Goal: Information Seeking & Learning: Learn about a topic

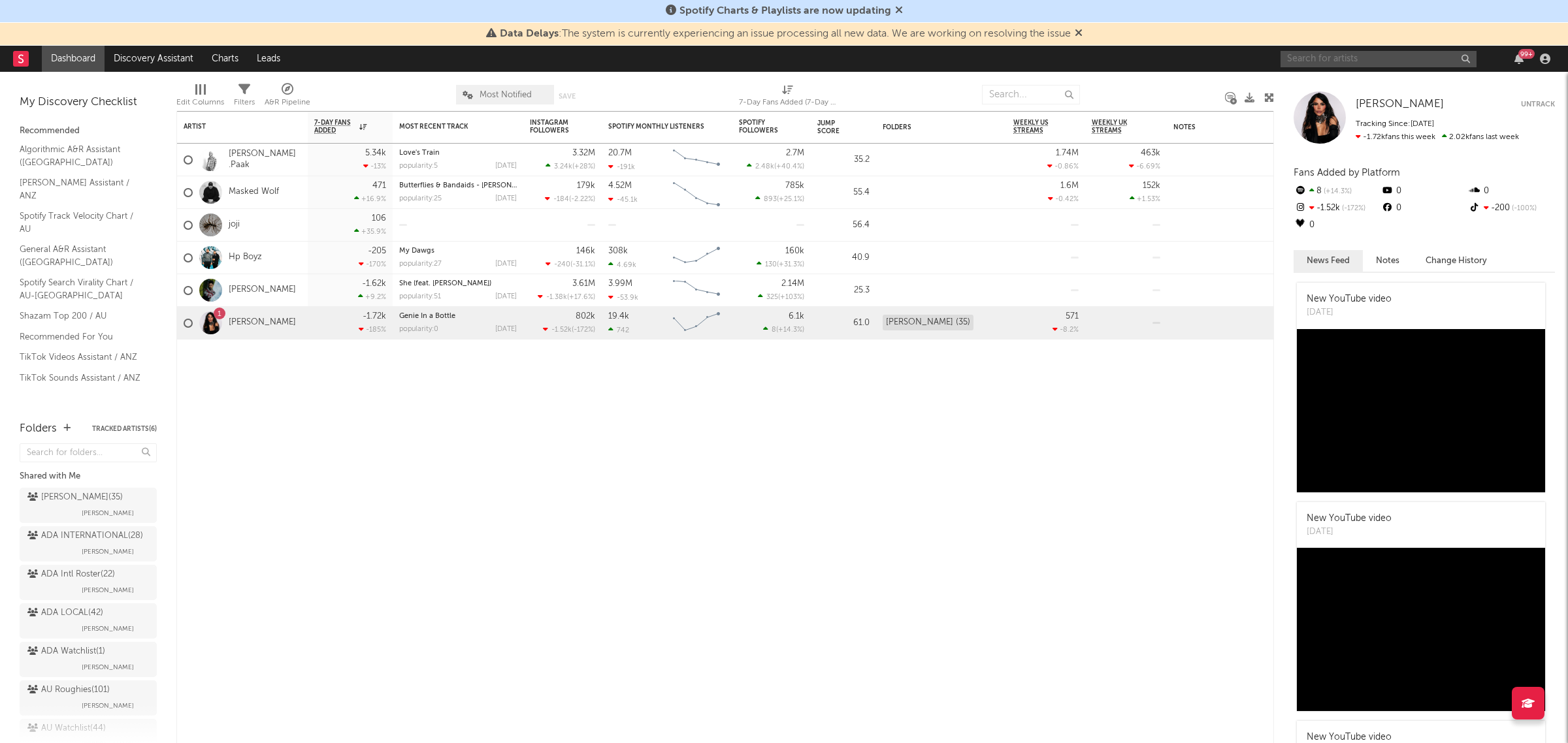
click at [1379, 56] on input "text" at bounding box center [1378, 59] width 196 height 16
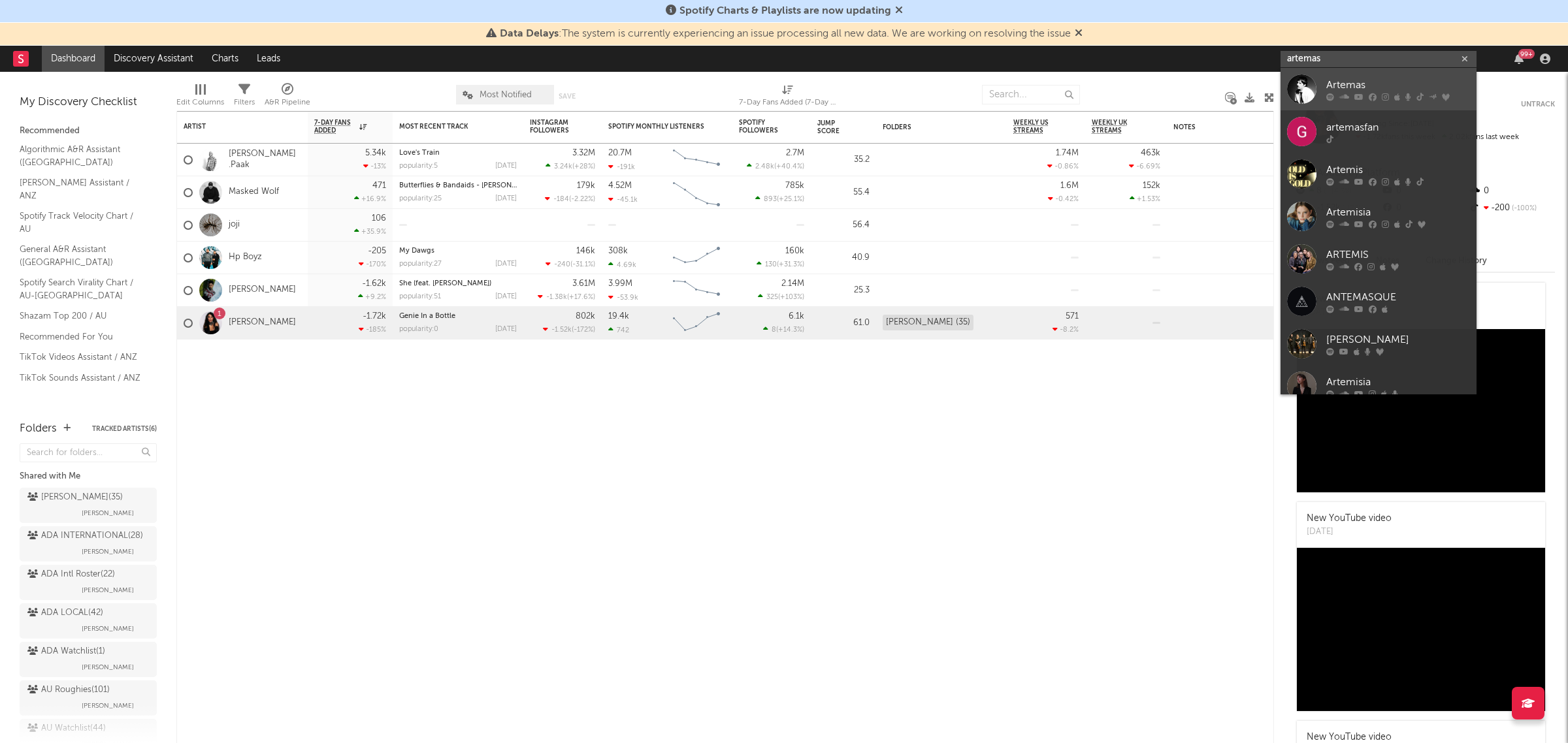
type input "artemas"
click at [1379, 88] on div "Artemas" at bounding box center [1398, 85] width 144 height 16
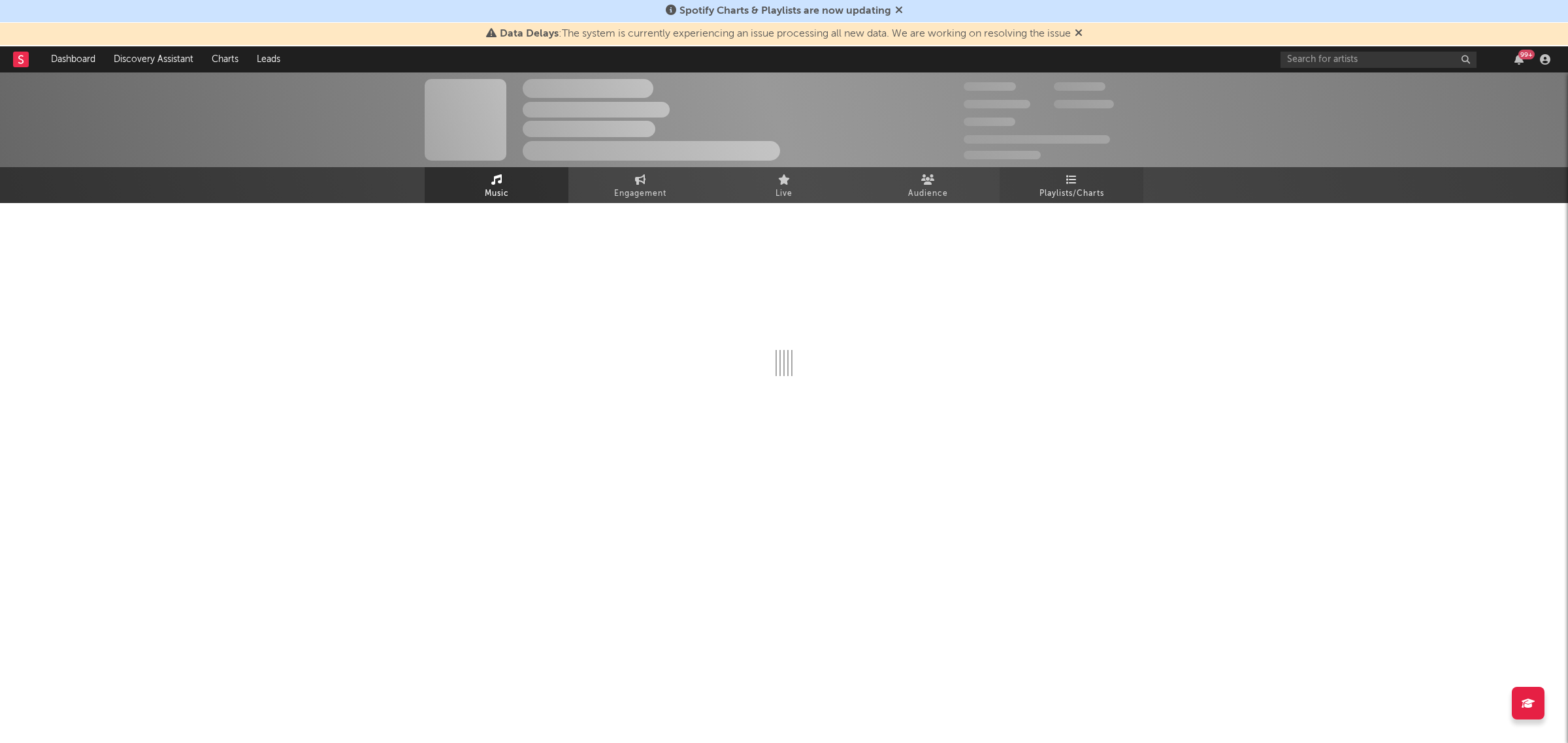
click at [1092, 194] on span "Playlists/Charts" at bounding box center [1071, 194] width 65 height 16
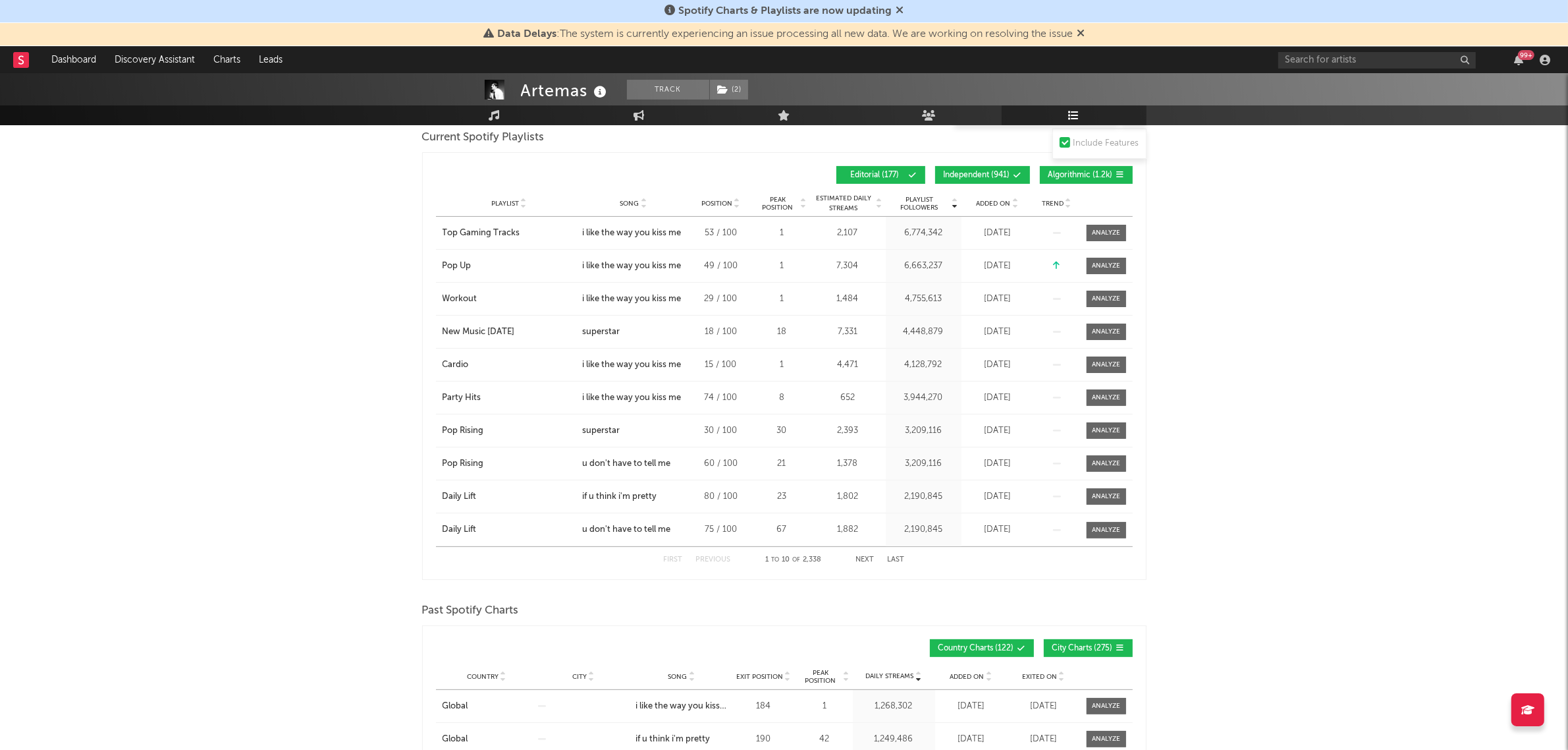
scroll to position [412, 0]
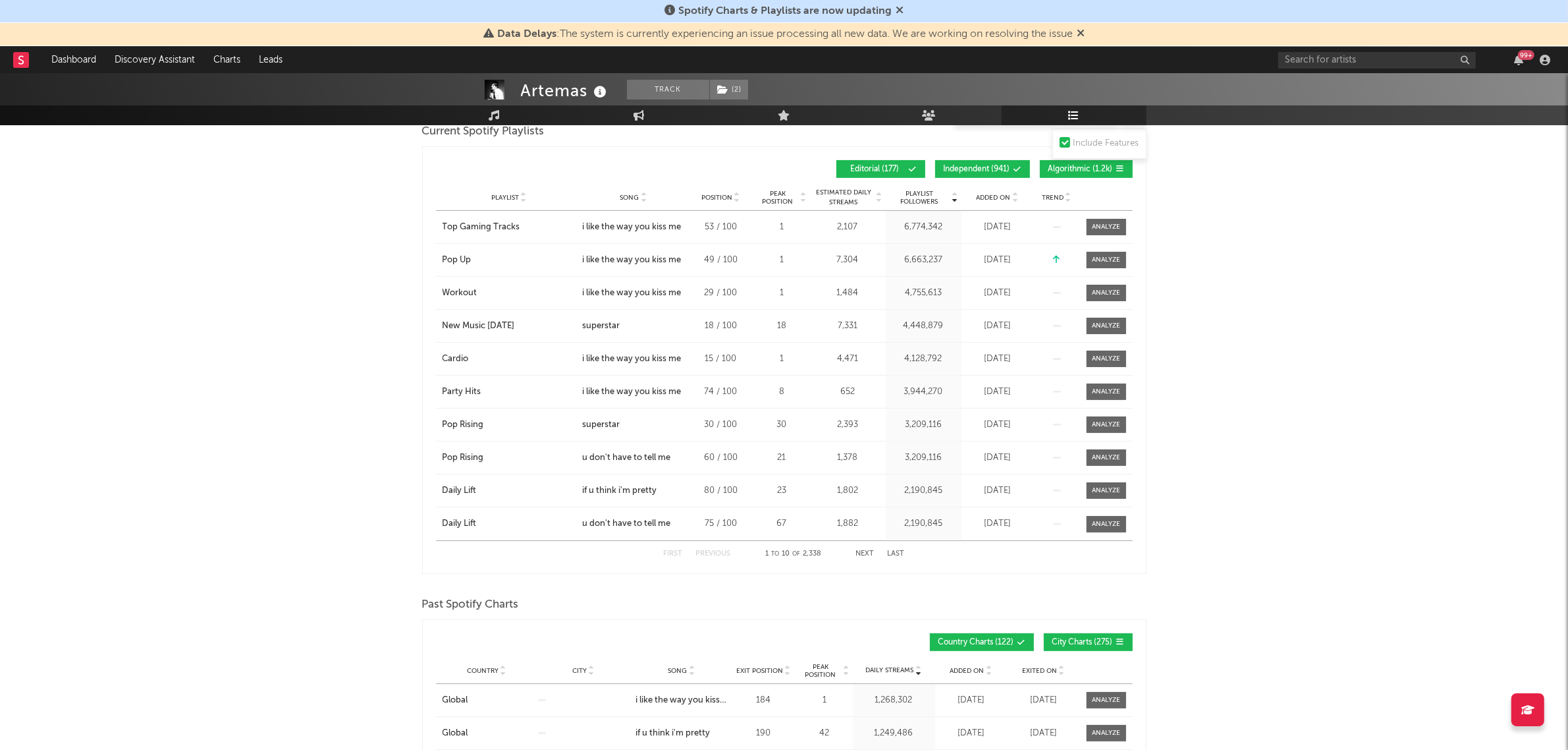
click at [1087, 167] on span "Algorithmic ( 1.2k )" at bounding box center [1080, 169] width 64 height 8
click at [976, 165] on span "Independent ( 941 )" at bounding box center [977, 169] width 67 height 8
click at [992, 195] on span "Added On" at bounding box center [993, 198] width 34 height 8
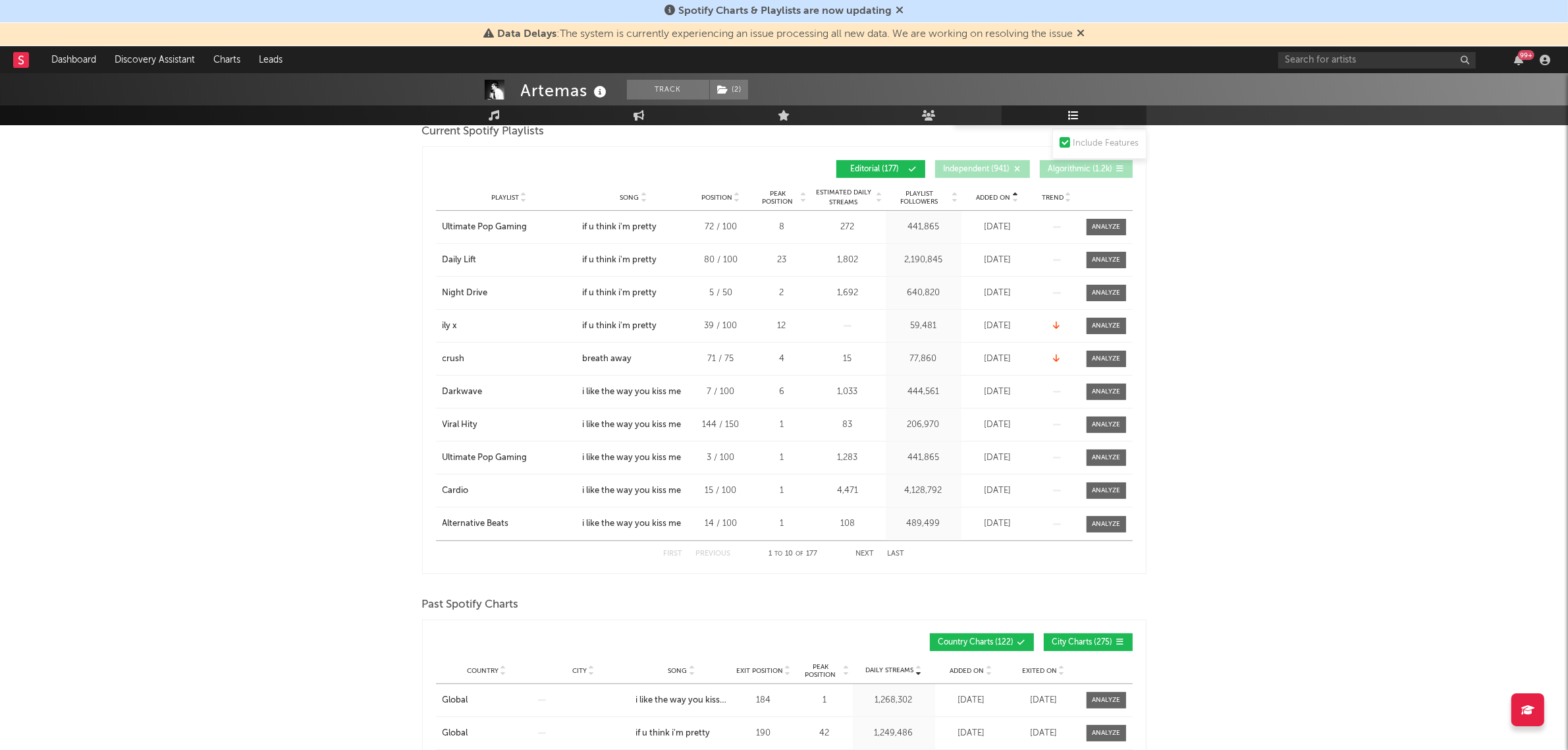
click at [992, 195] on span "Added On" at bounding box center [993, 198] width 34 height 8
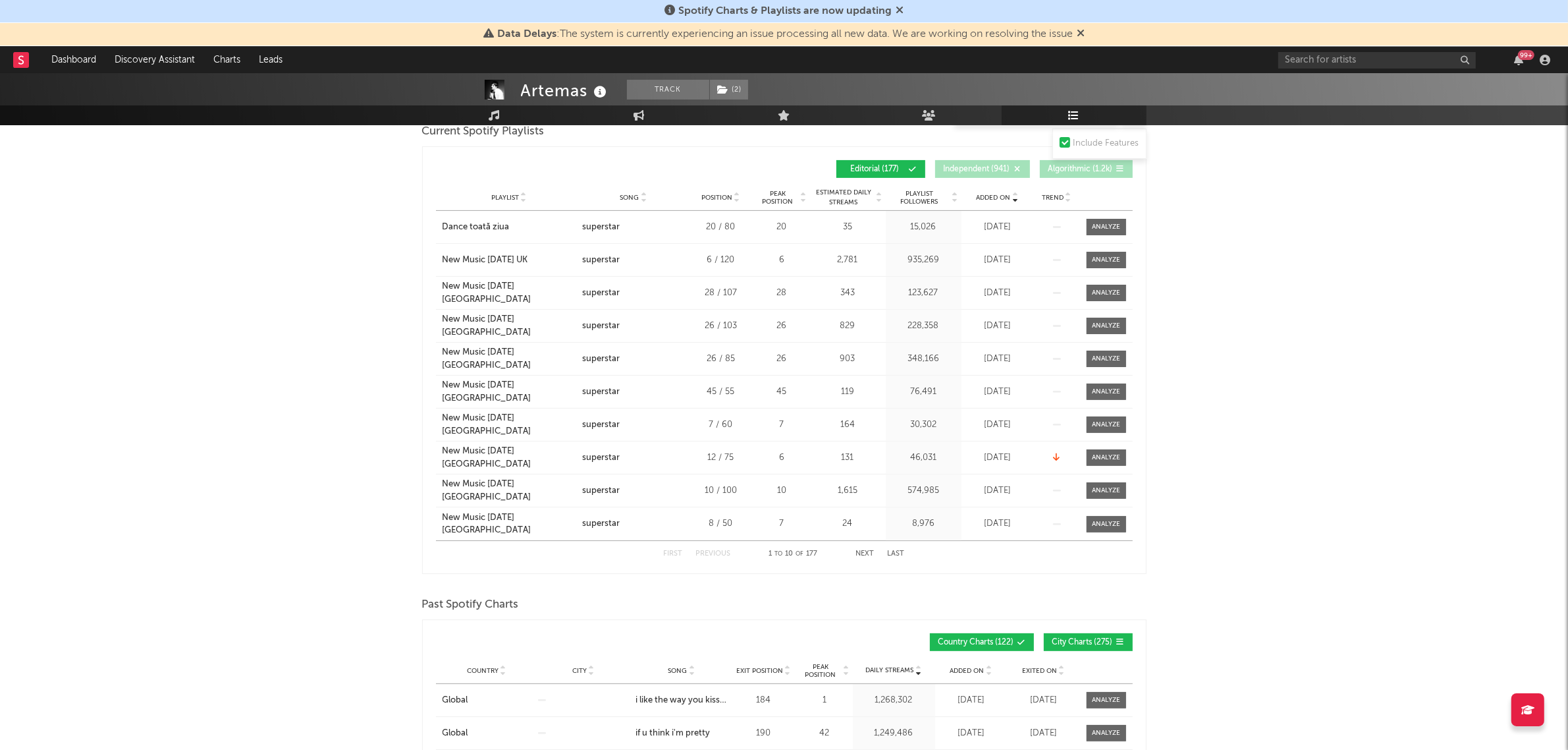
click at [857, 552] on button "Next" at bounding box center [865, 554] width 18 height 7
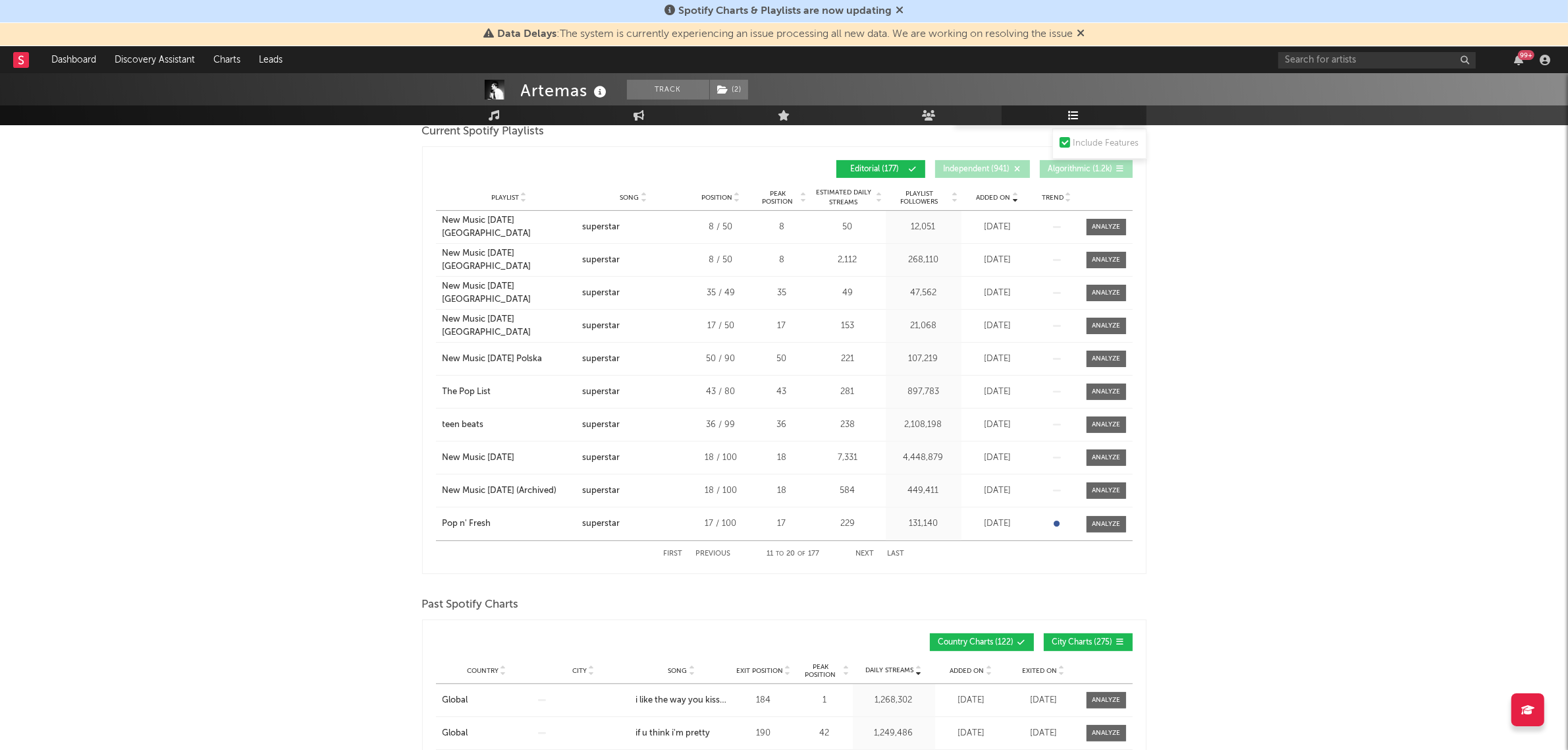
click at [858, 550] on button "Next" at bounding box center [865, 554] width 18 height 7
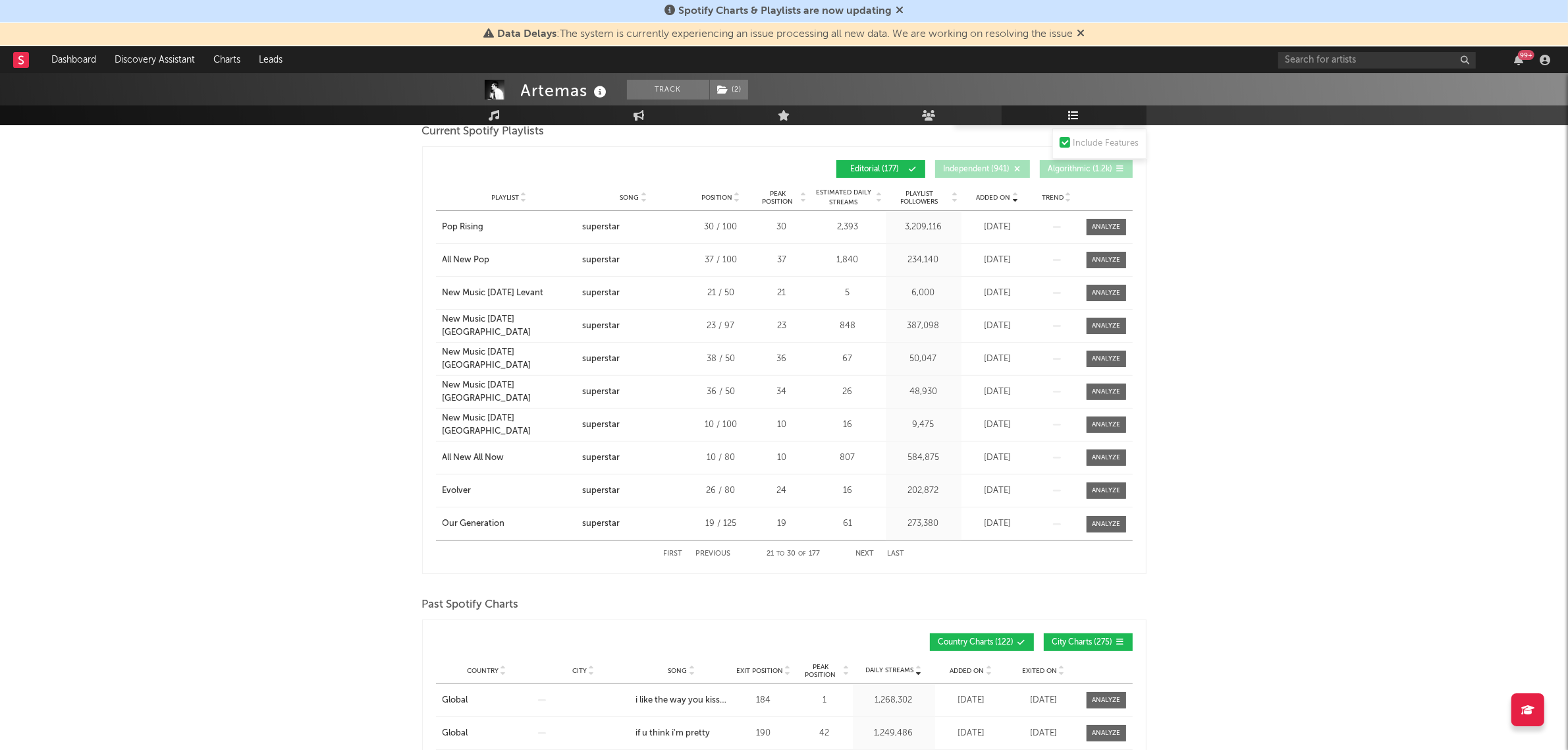
click at [858, 550] on button "Next" at bounding box center [865, 554] width 18 height 7
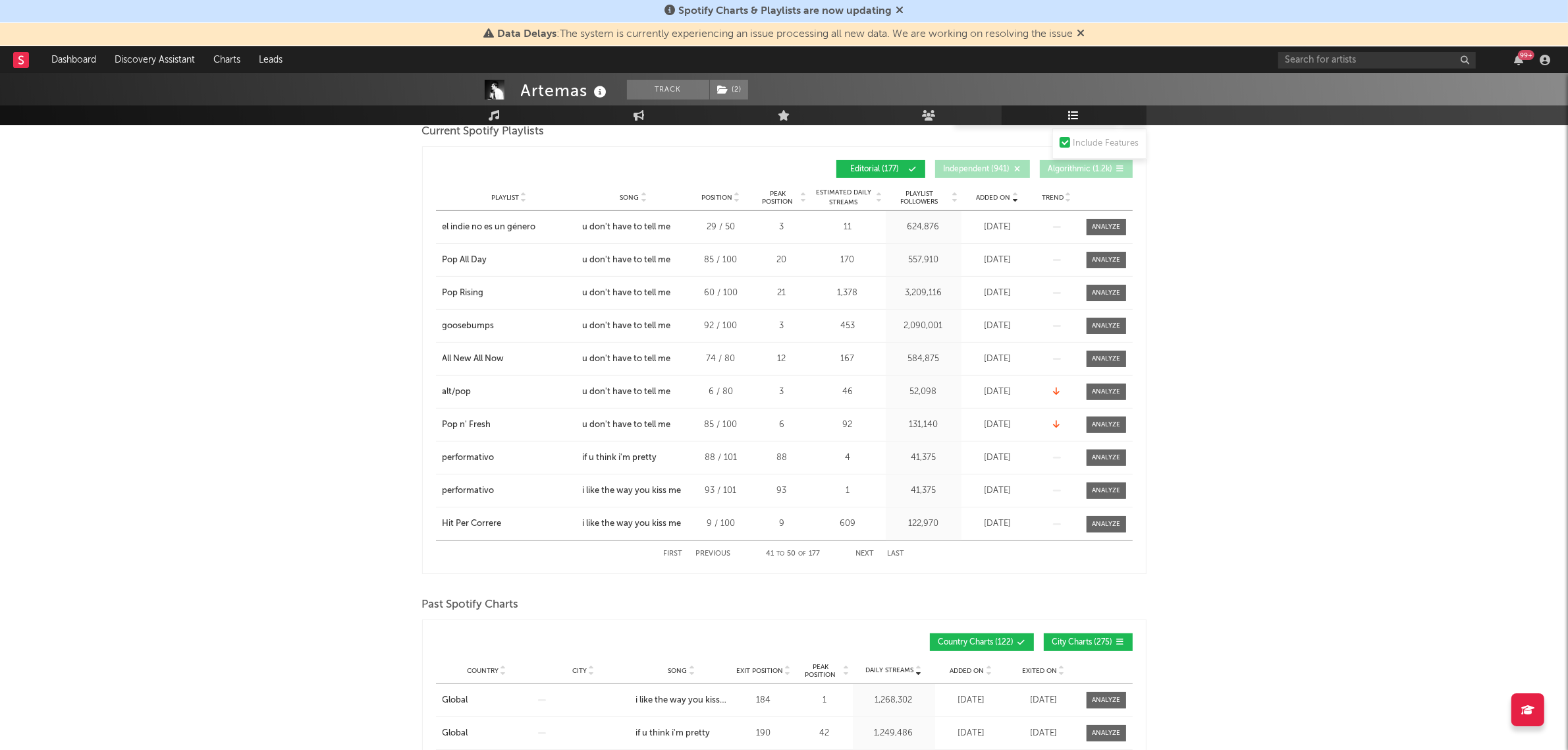
click at [693, 551] on div "First Previous 41 to 50 of 177 Next Last" at bounding box center [784, 553] width 241 height 25
click at [723, 551] on button "Previous" at bounding box center [713, 554] width 35 height 7
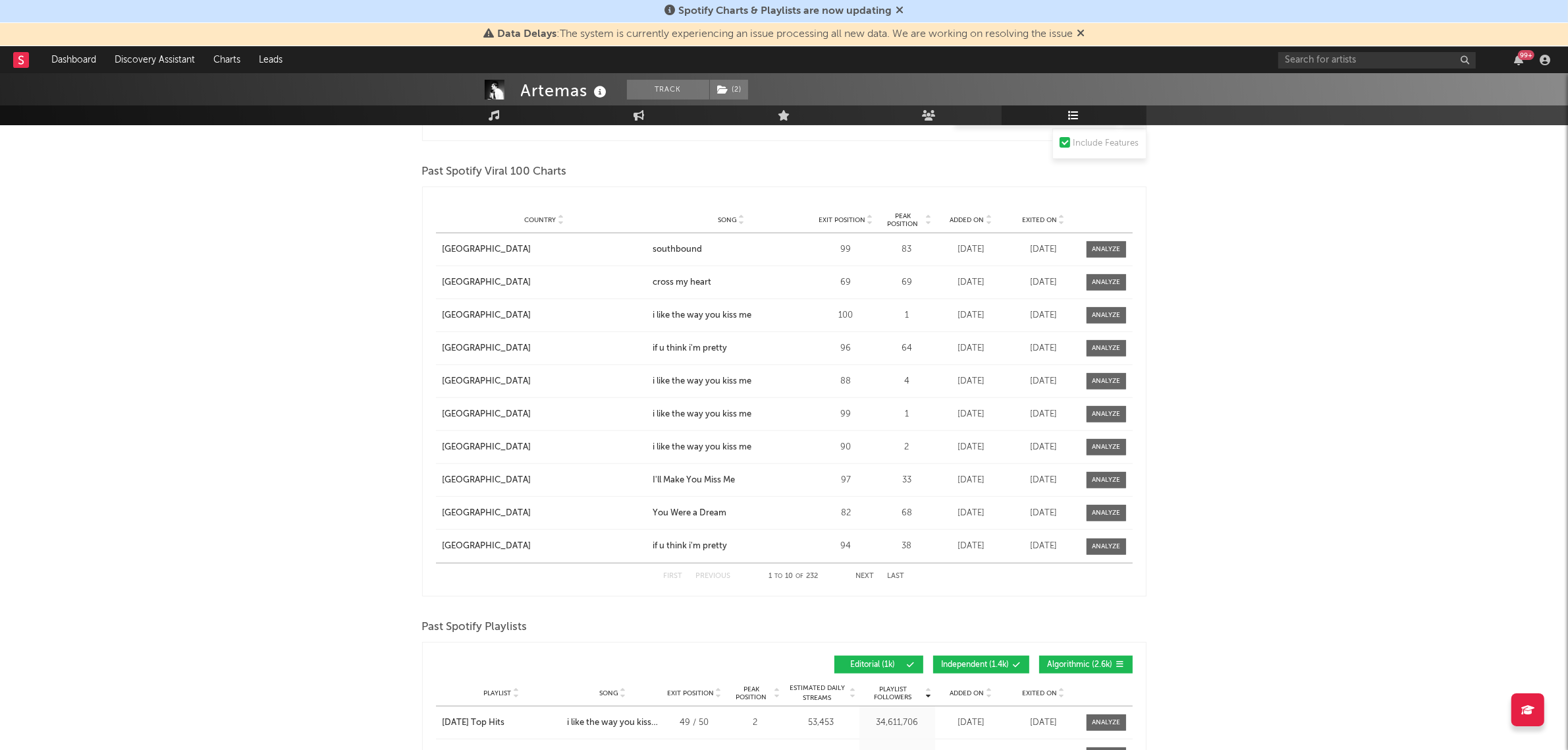
scroll to position [1715, 0]
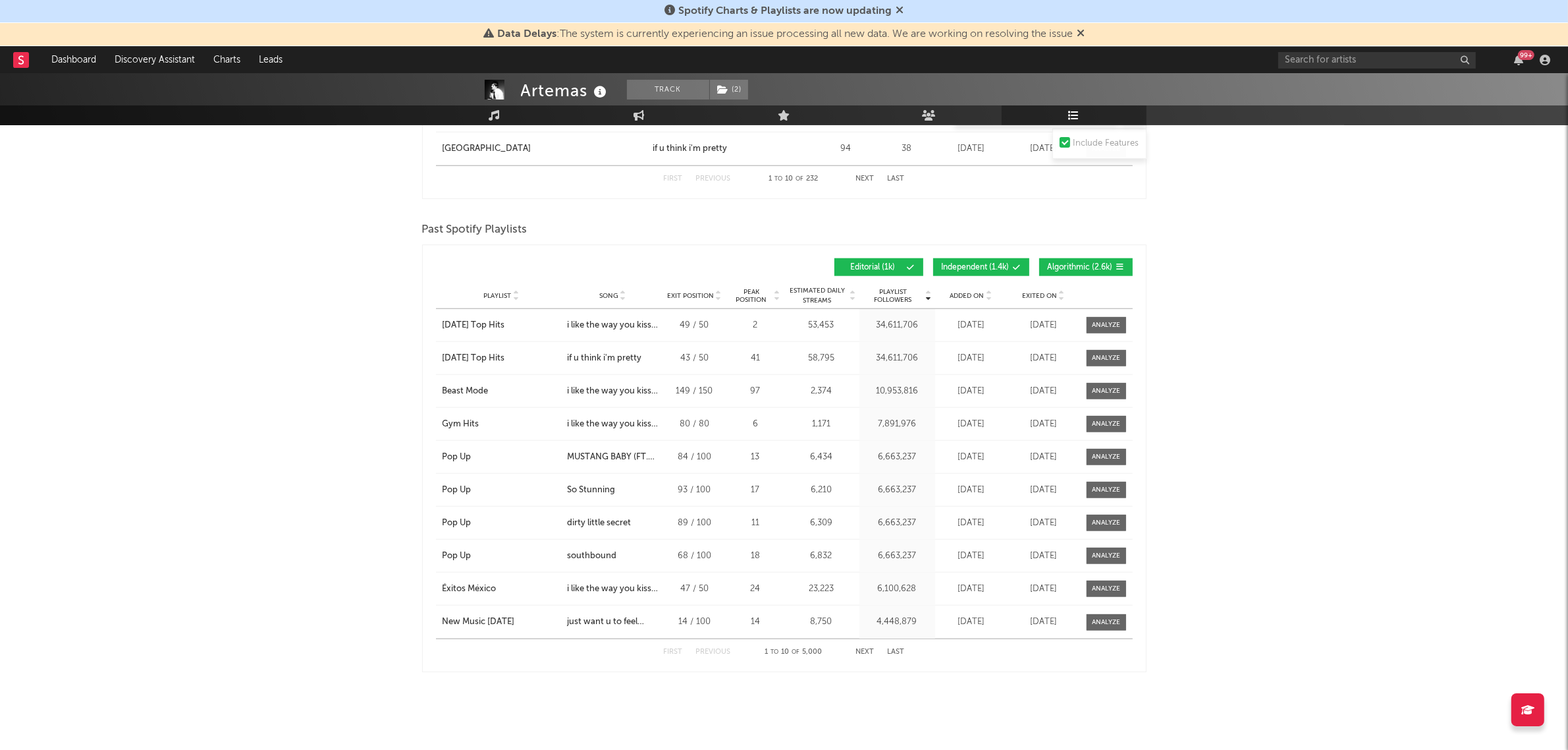
drag, startPoint x: 1078, startPoint y: 267, endPoint x: 972, endPoint y: 266, distance: 106.0
click at [1077, 267] on span "Algorithmic ( 2.6k )" at bounding box center [1080, 267] width 65 height 8
click at [936, 264] on button "Independent ( 1.4k )" at bounding box center [981, 267] width 96 height 18
click at [505, 294] on span "Playlist" at bounding box center [497, 295] width 27 height 8
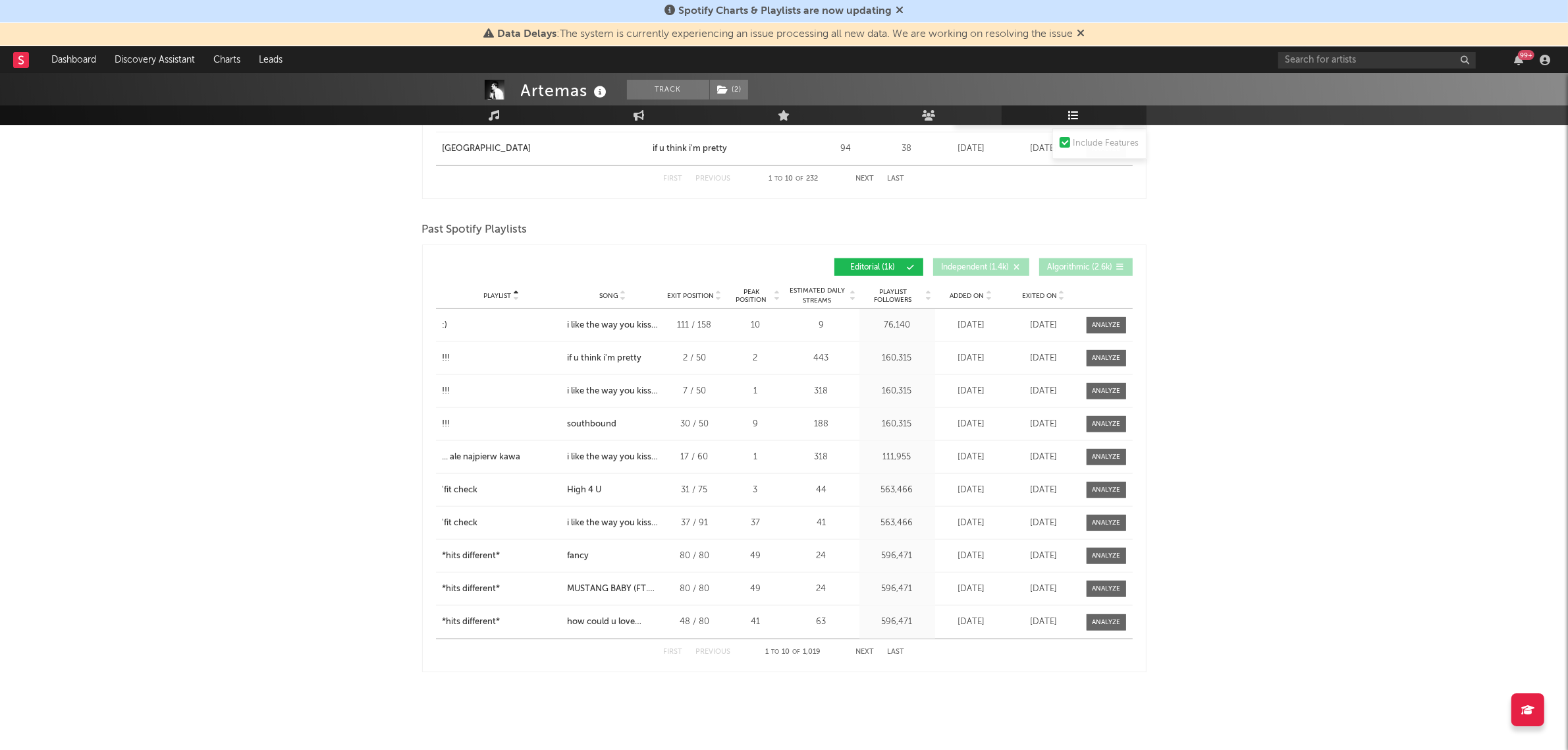
click at [863, 649] on button "Next" at bounding box center [865, 652] width 18 height 7
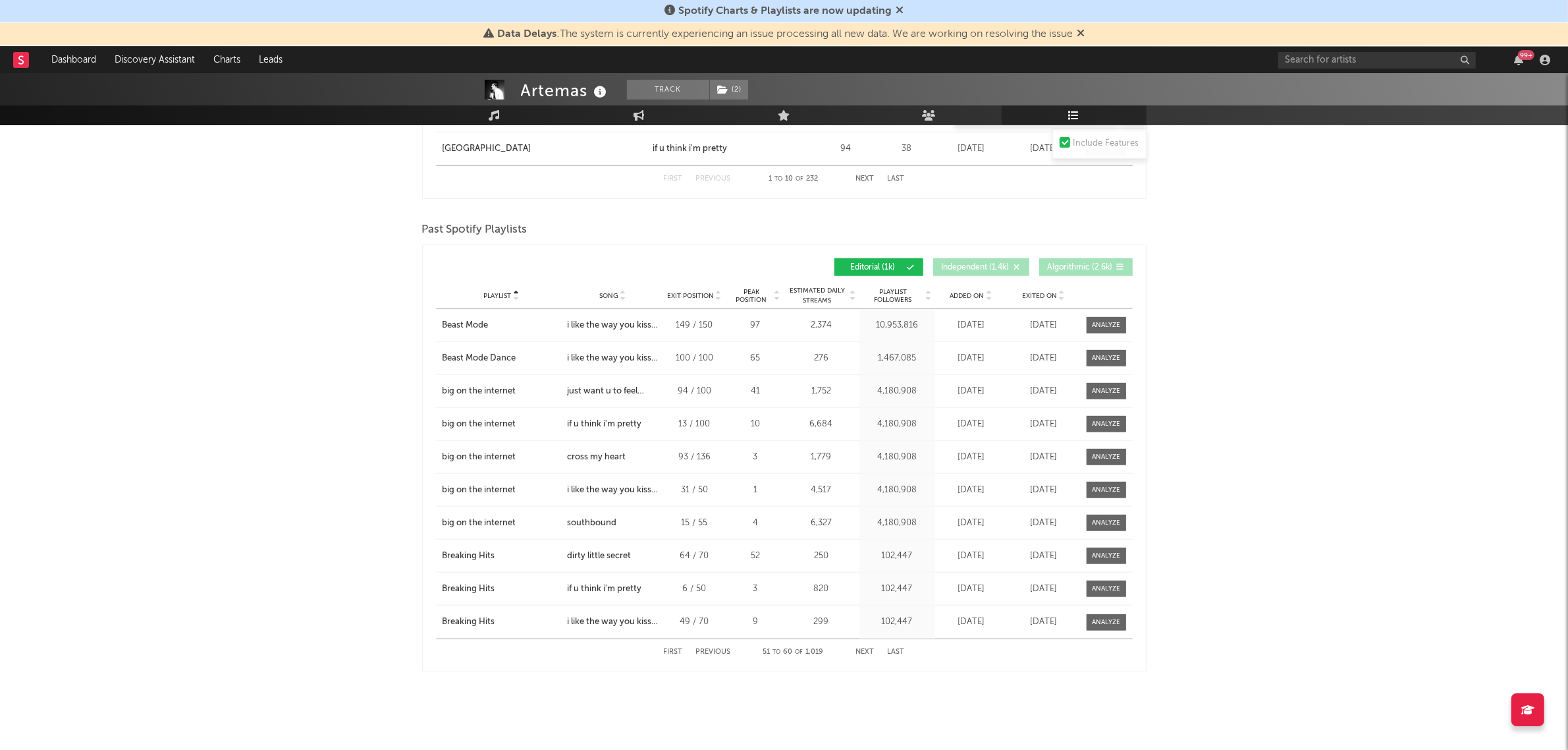
click at [863, 649] on button "Next" at bounding box center [865, 652] width 18 height 7
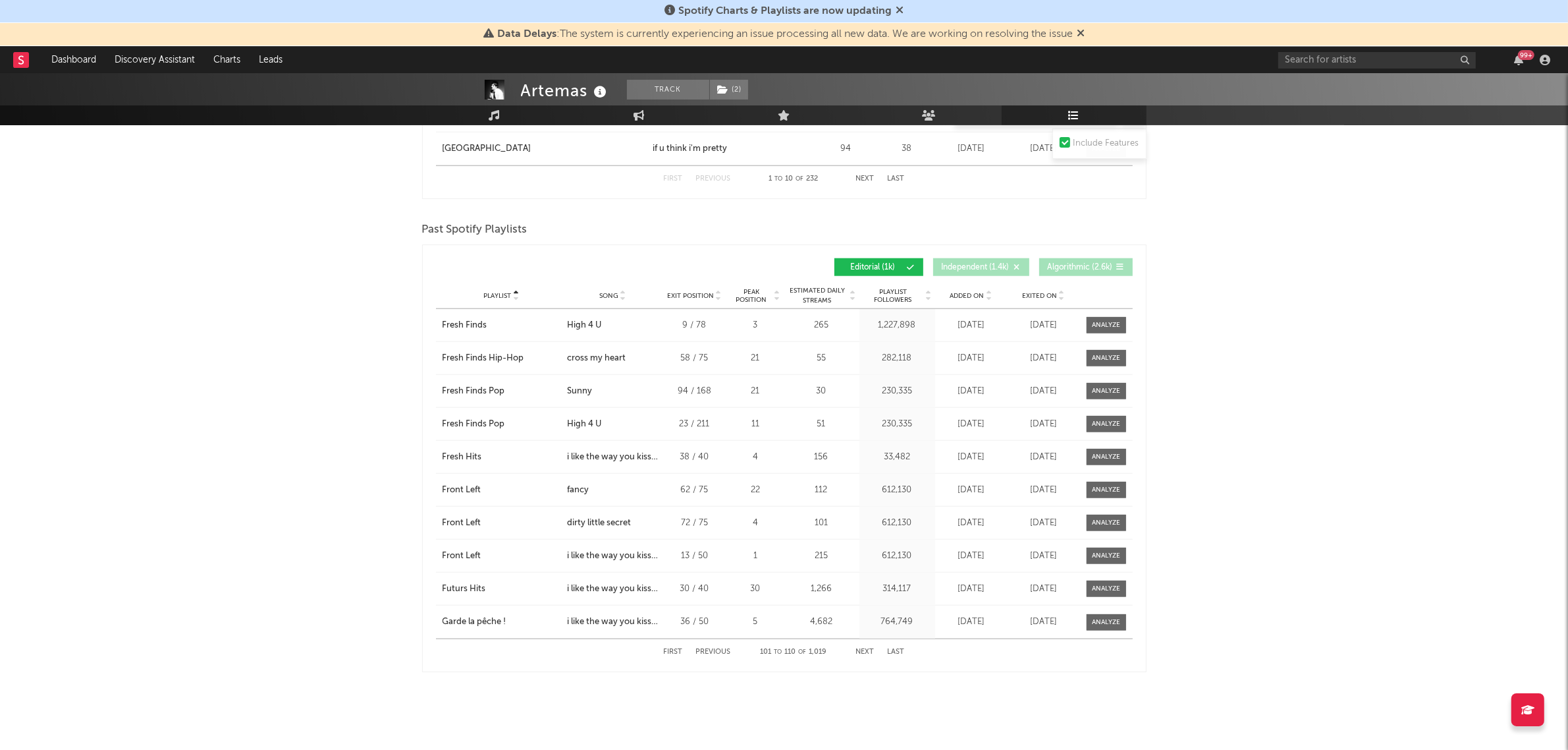
click at [863, 649] on button "Next" at bounding box center [865, 652] width 18 height 7
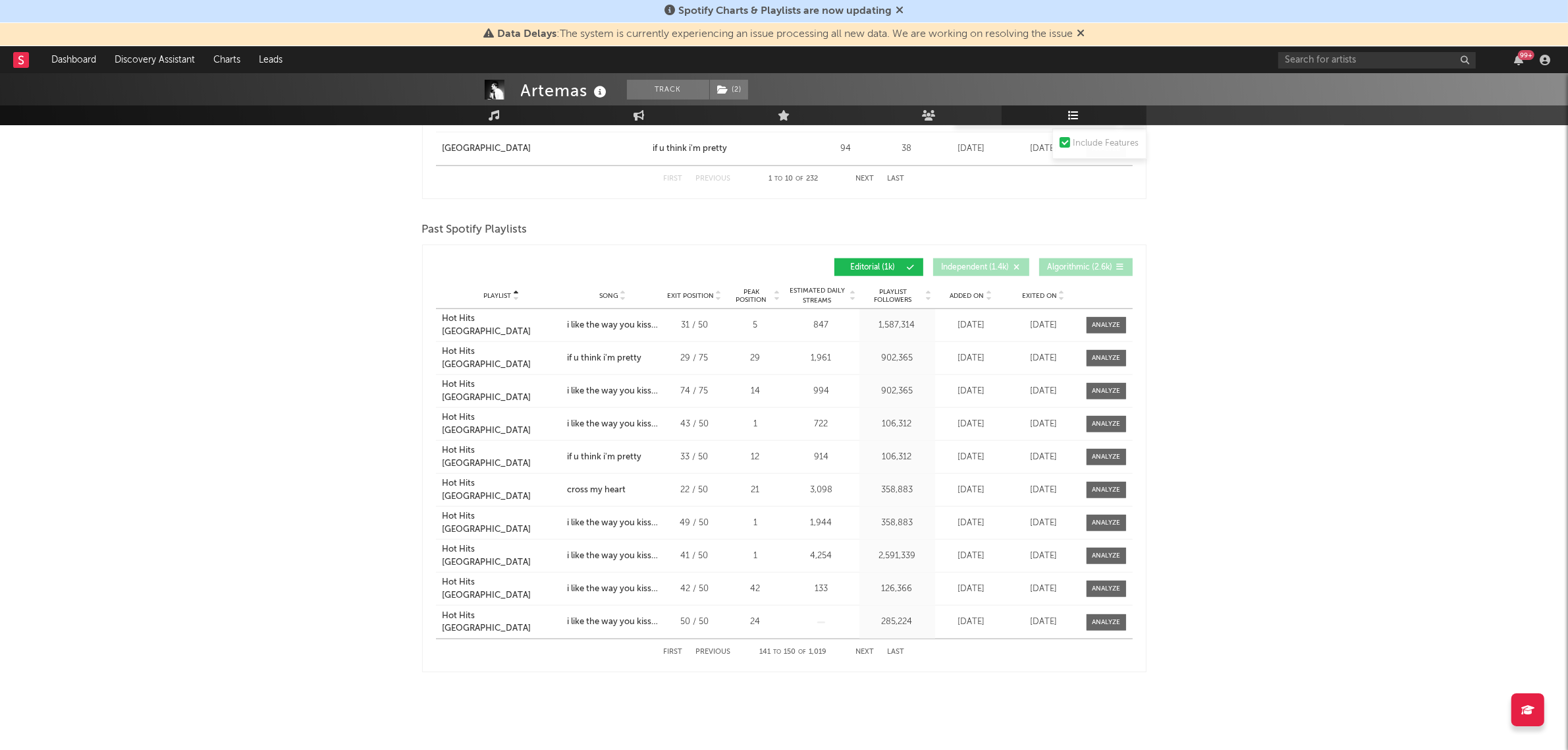
click at [863, 649] on button "Next" at bounding box center [865, 652] width 18 height 7
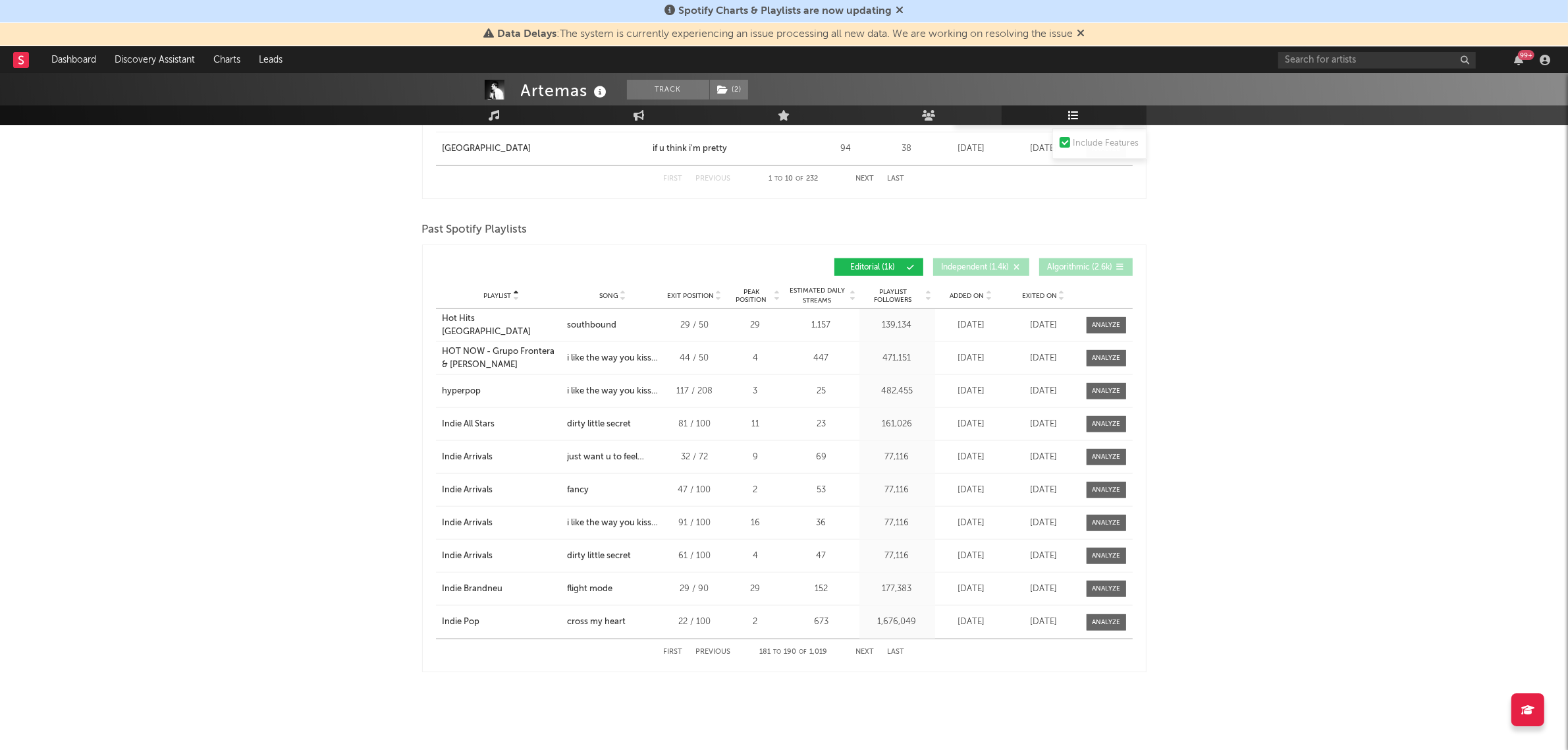
click at [863, 649] on button "Next" at bounding box center [865, 652] width 18 height 7
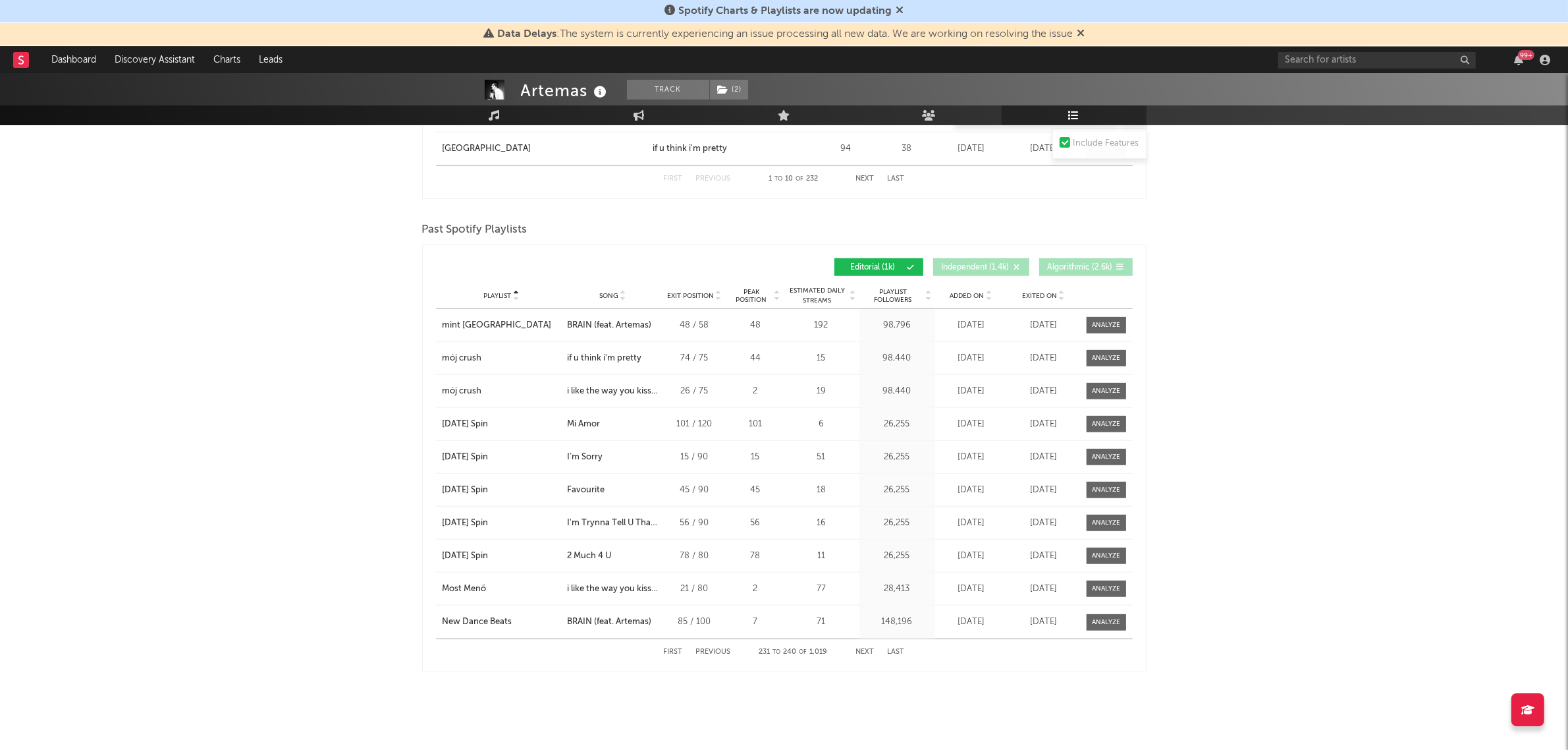
click at [863, 649] on button "Next" at bounding box center [865, 652] width 18 height 7
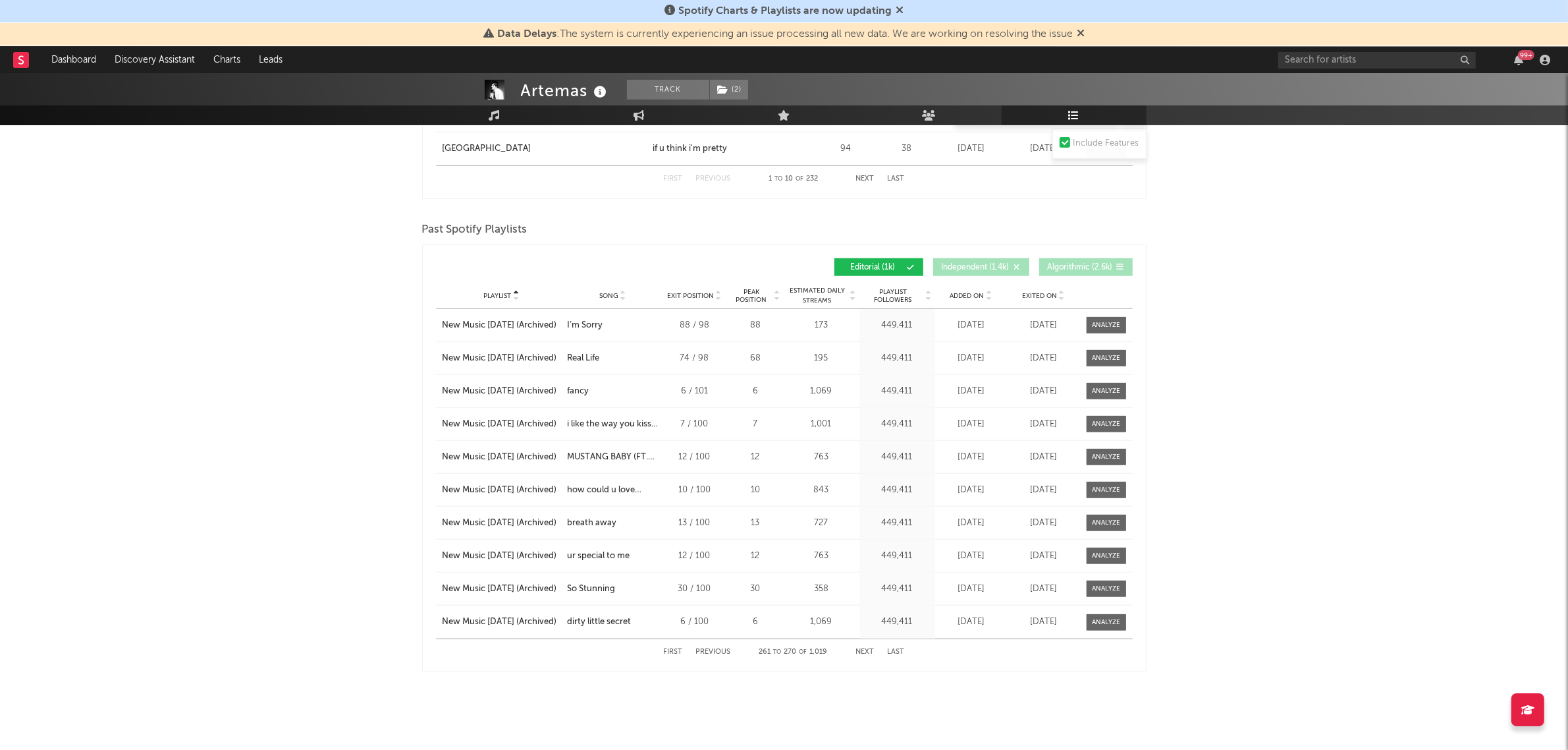
click at [863, 649] on button "Next" at bounding box center [865, 652] width 18 height 7
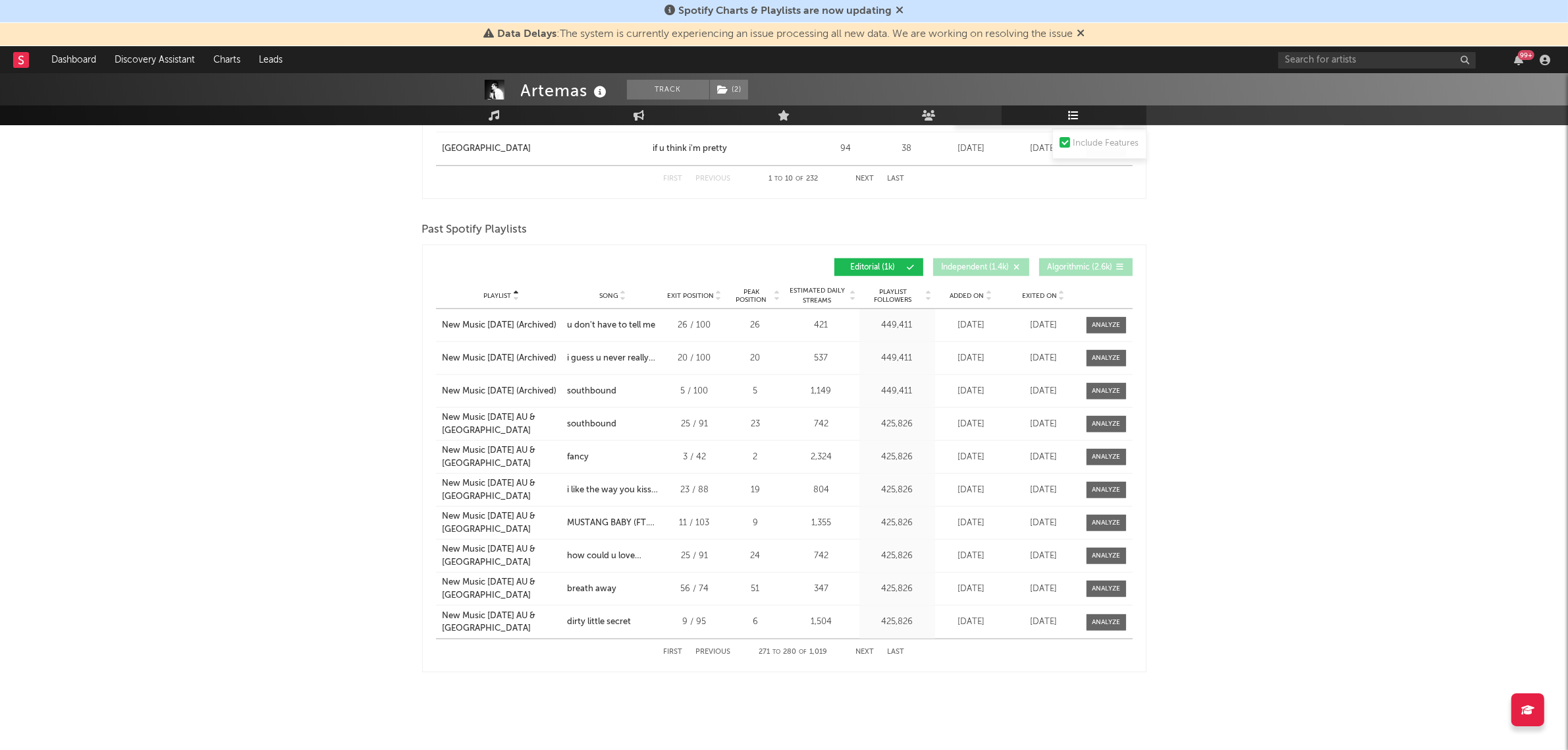
click at [863, 649] on button "Next" at bounding box center [865, 652] width 18 height 7
click at [712, 649] on button "Previous" at bounding box center [713, 652] width 35 height 7
click at [862, 649] on button "Next" at bounding box center [865, 652] width 18 height 7
click at [703, 649] on button "Previous" at bounding box center [713, 652] width 35 height 7
click at [1328, 64] on input "text" at bounding box center [1377, 60] width 198 height 17
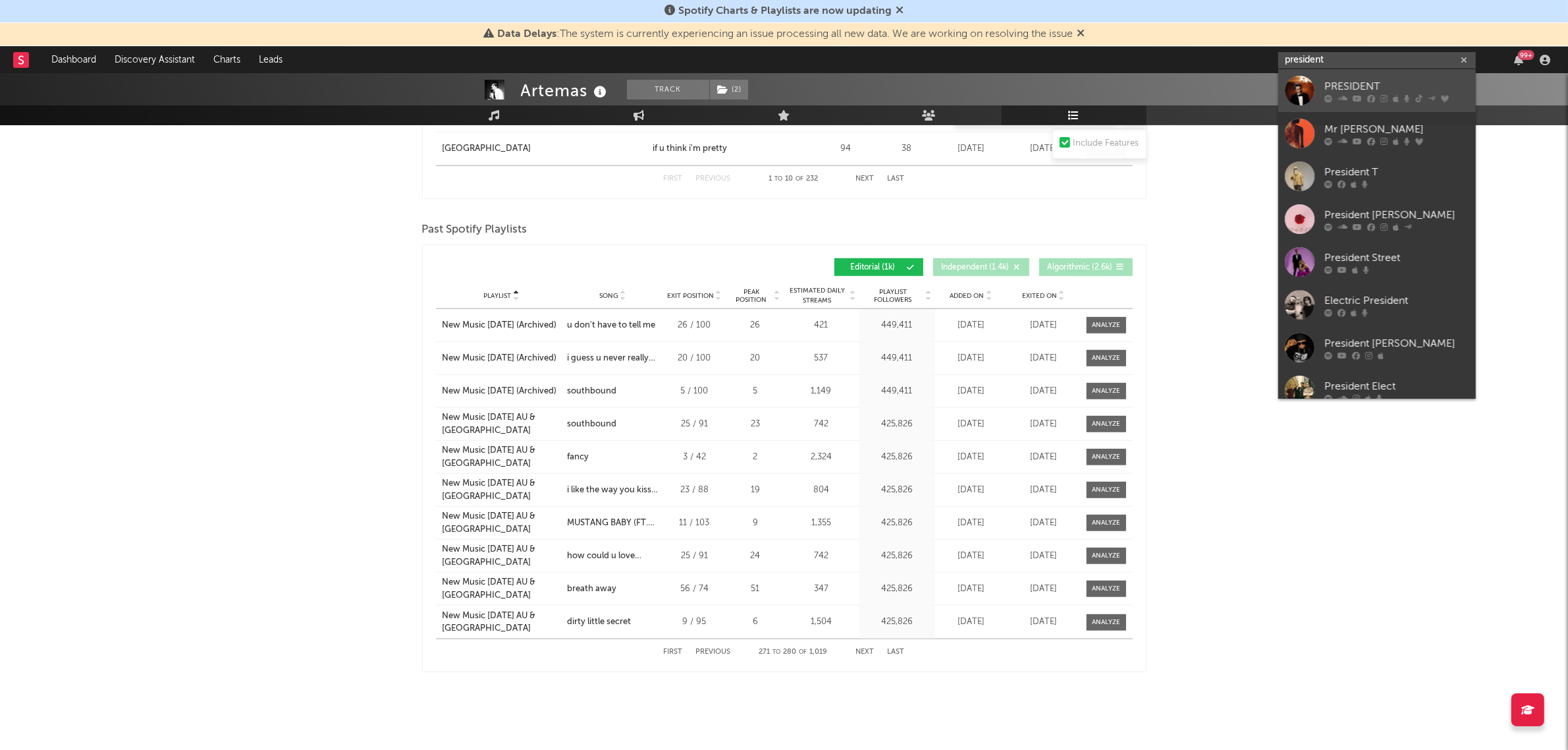
type input "president"
click at [1339, 76] on link "PRESIDENT" at bounding box center [1377, 90] width 198 height 43
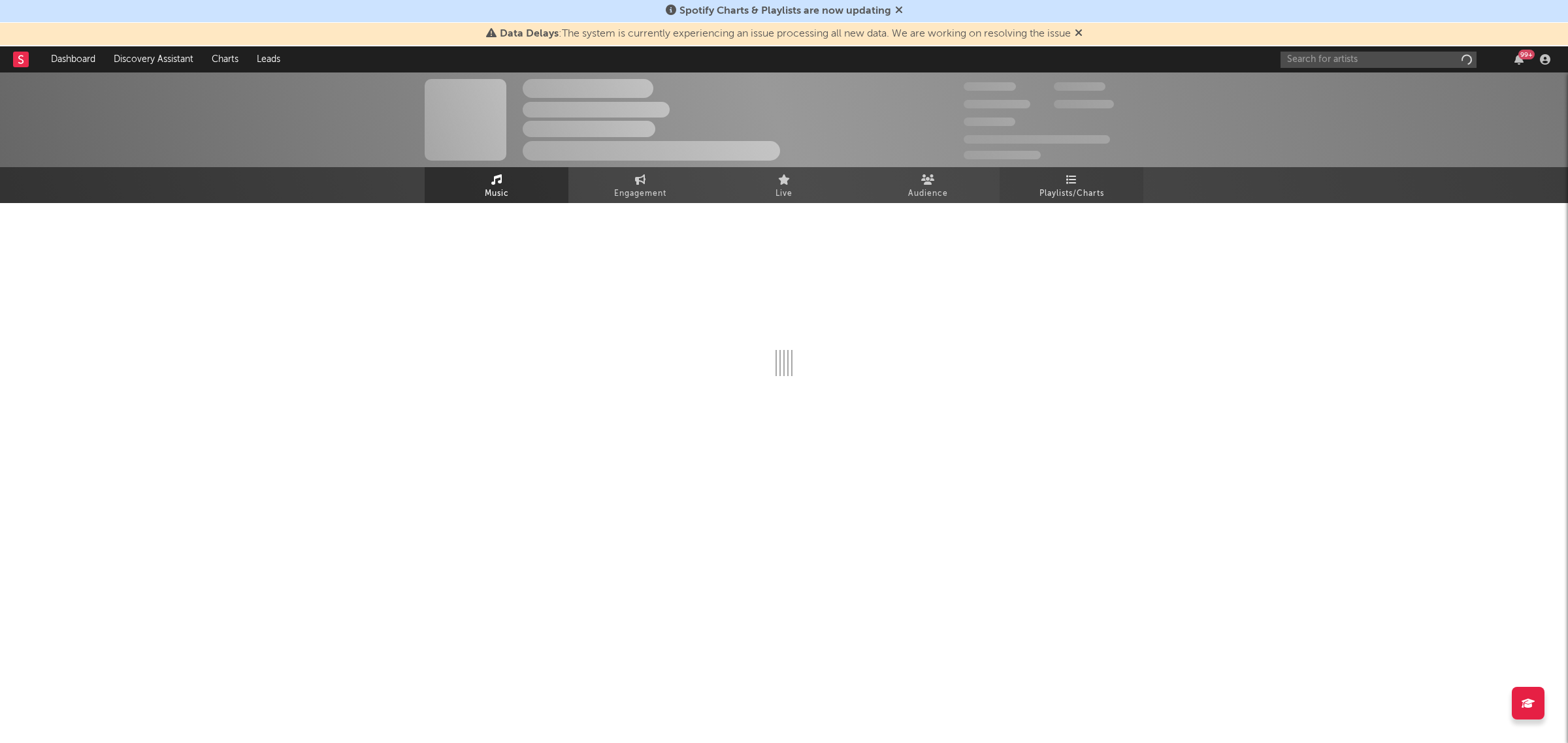
click at [1109, 187] on link "Playlists/Charts" at bounding box center [1071, 185] width 144 height 36
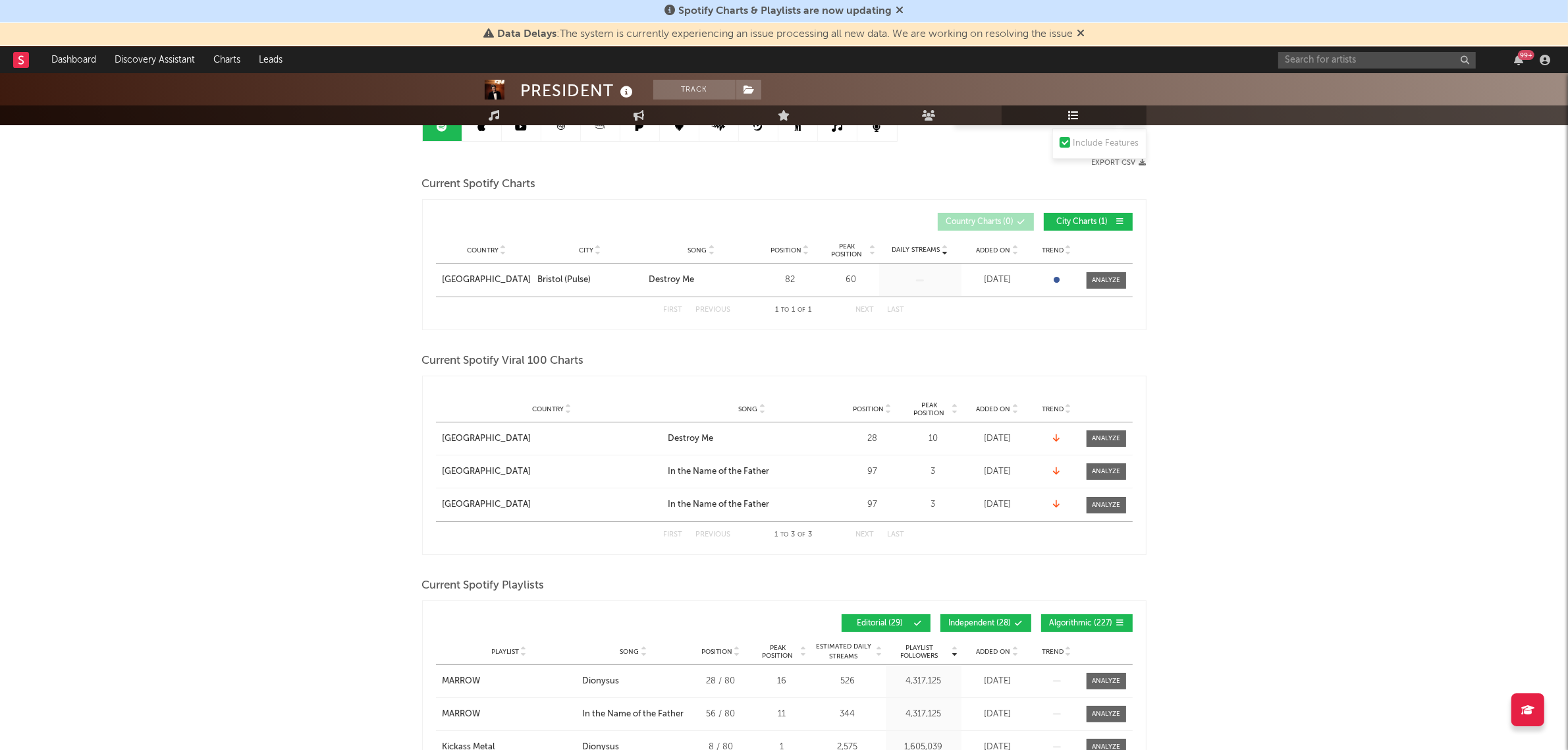
scroll to position [412, 0]
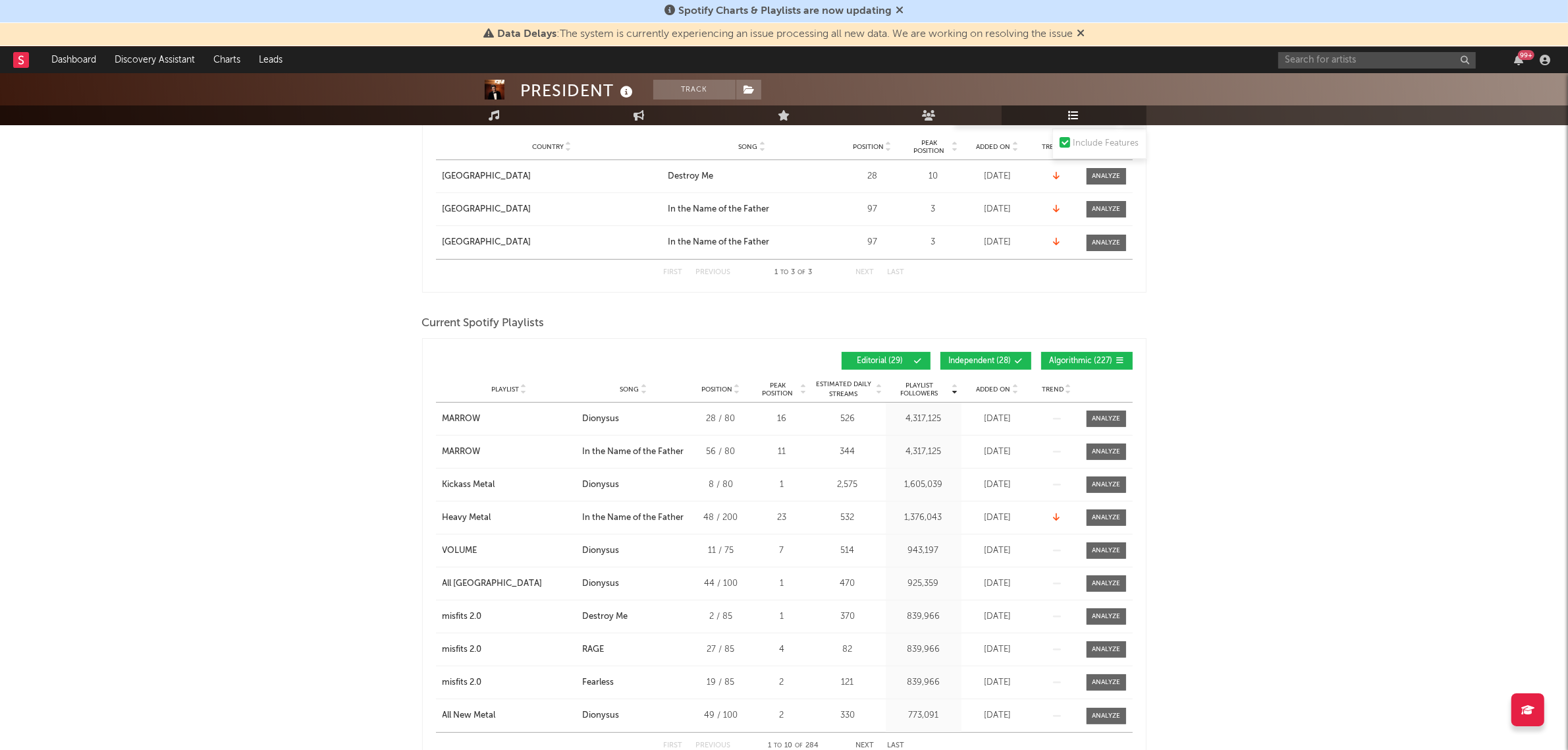
click at [1097, 348] on div "Playlist Followers Playlist Song Position Peak Position Playlist Followers Adde…" at bounding box center [784, 361] width 697 height 31
click at [1055, 361] on span "Algorithmic ( 227 )" at bounding box center [1081, 361] width 63 height 8
click at [959, 354] on button "Independent ( 28 )" at bounding box center [986, 361] width 91 height 18
click at [622, 389] on span "Song" at bounding box center [630, 389] width 19 height 8
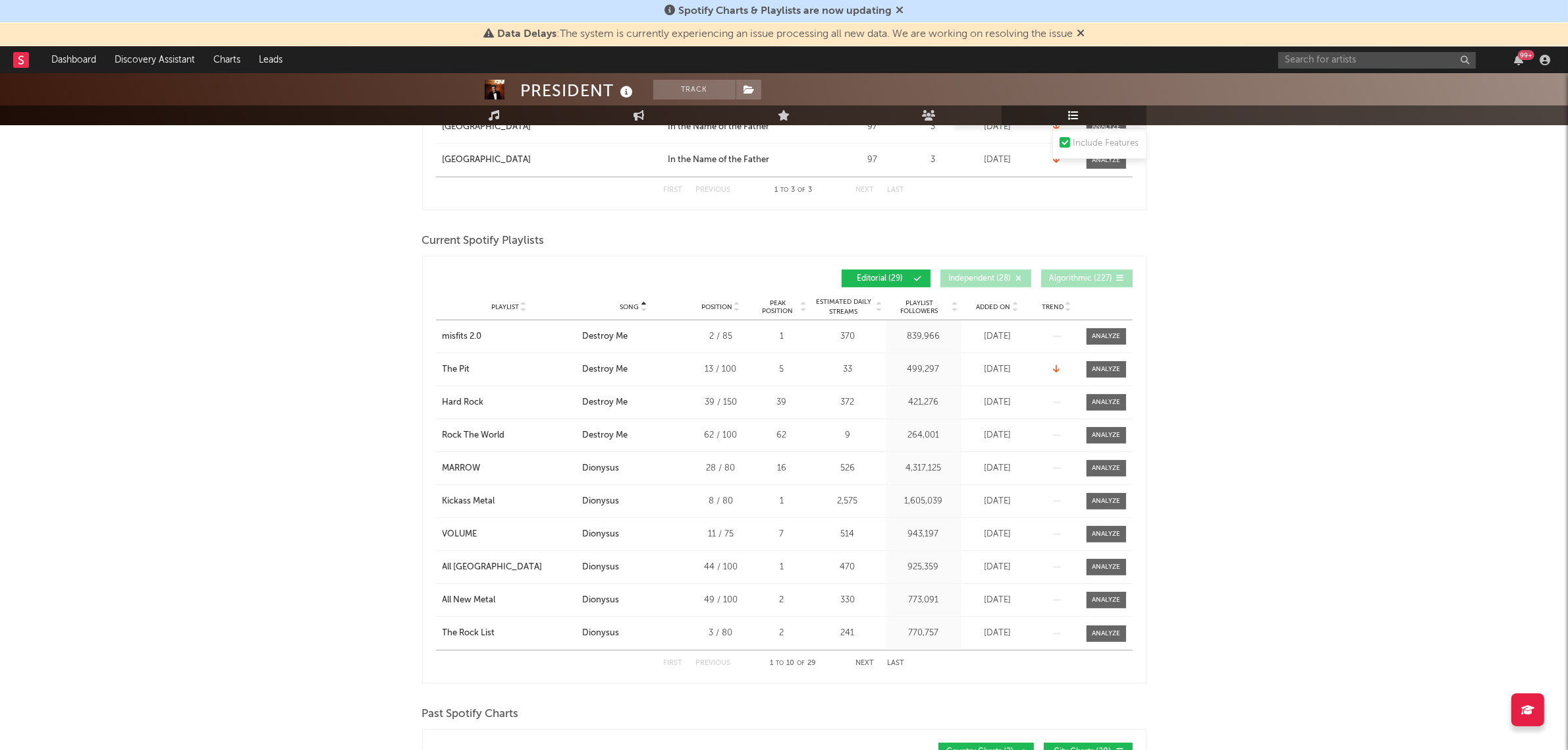
click at [858, 660] on button "Next" at bounding box center [865, 663] width 18 height 7
click at [465, 363] on div "The Pit" at bounding box center [457, 370] width 27 height 13
click at [720, 660] on button "Previous" at bounding box center [713, 663] width 35 height 7
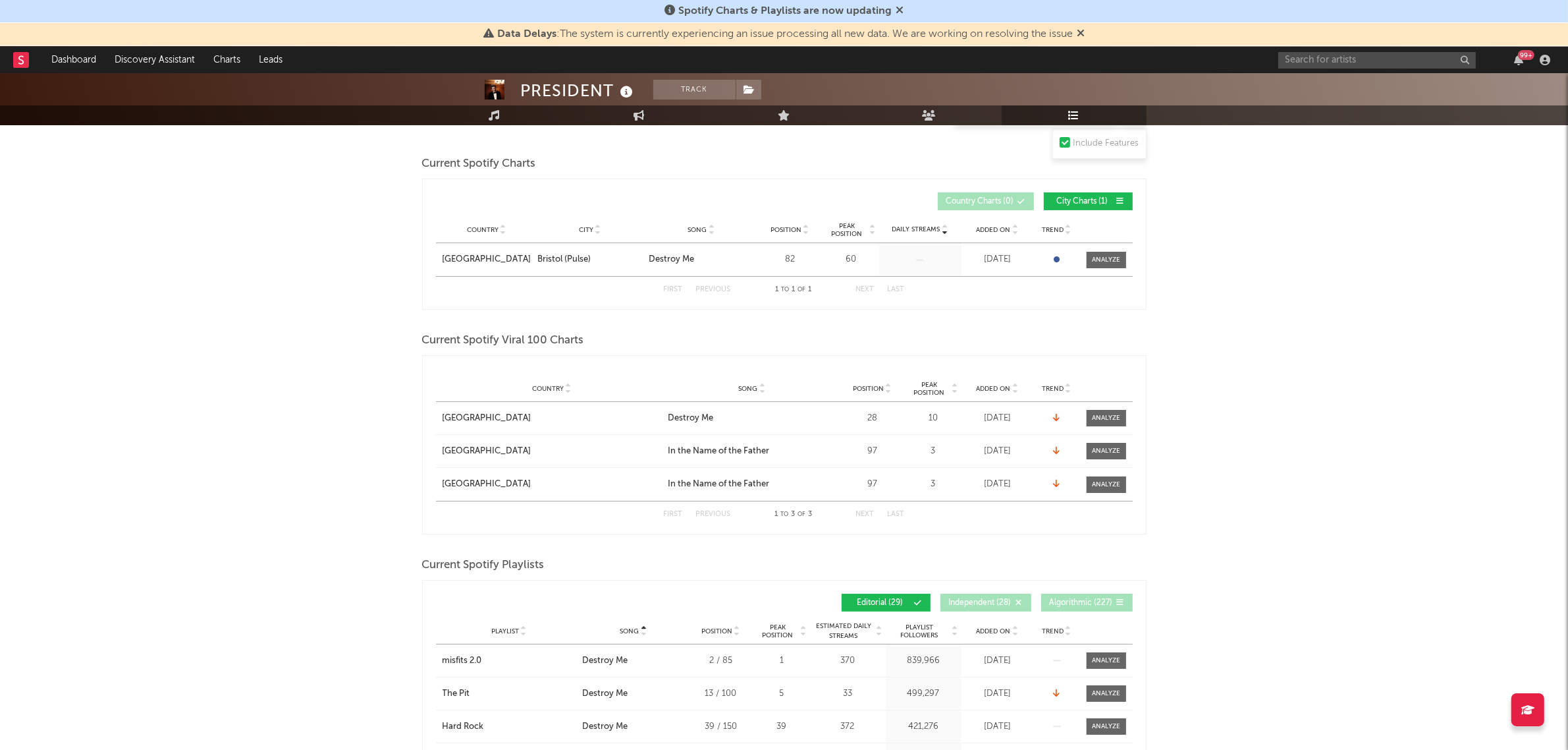
scroll to position [0, 0]
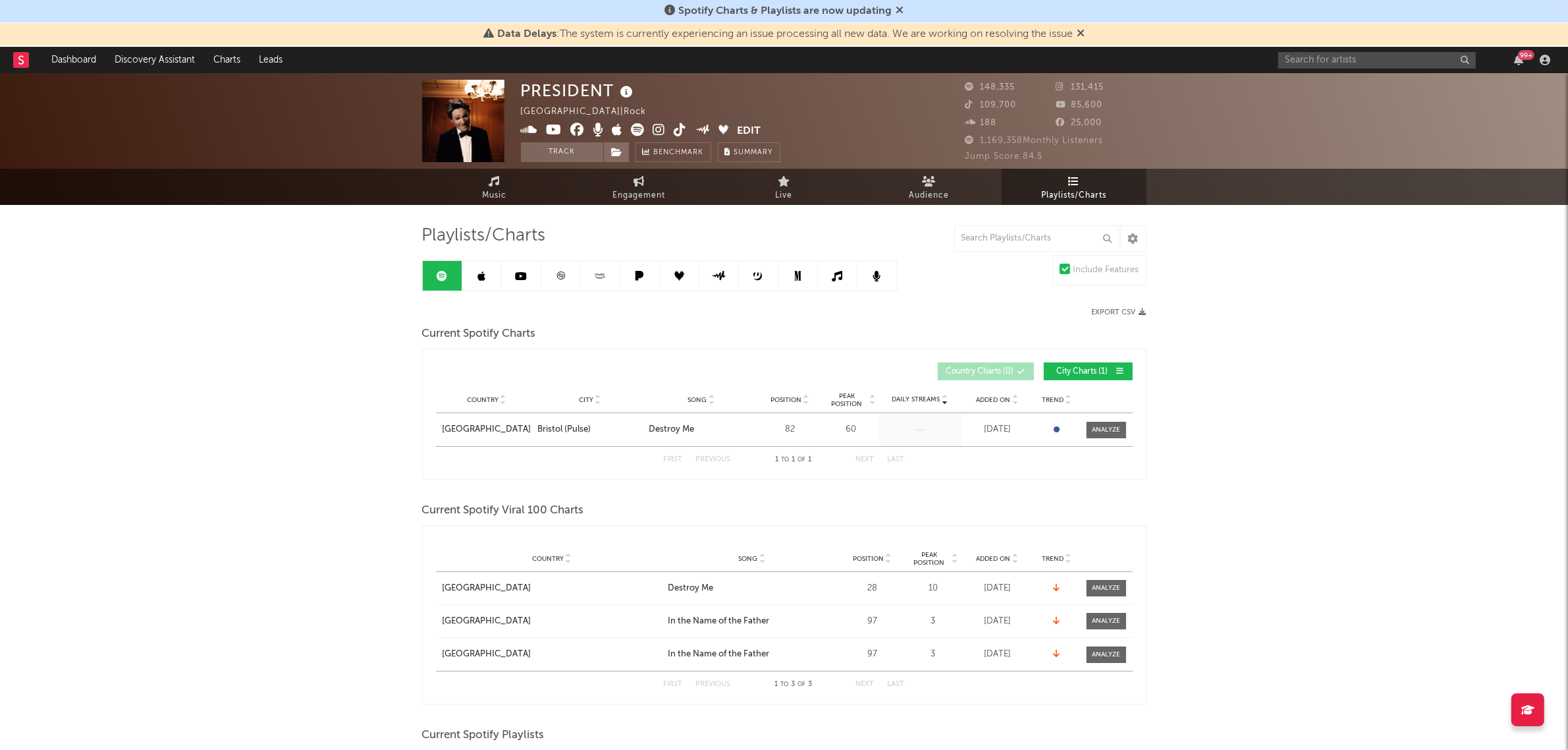
click at [497, 271] on link at bounding box center [482, 275] width 40 height 30
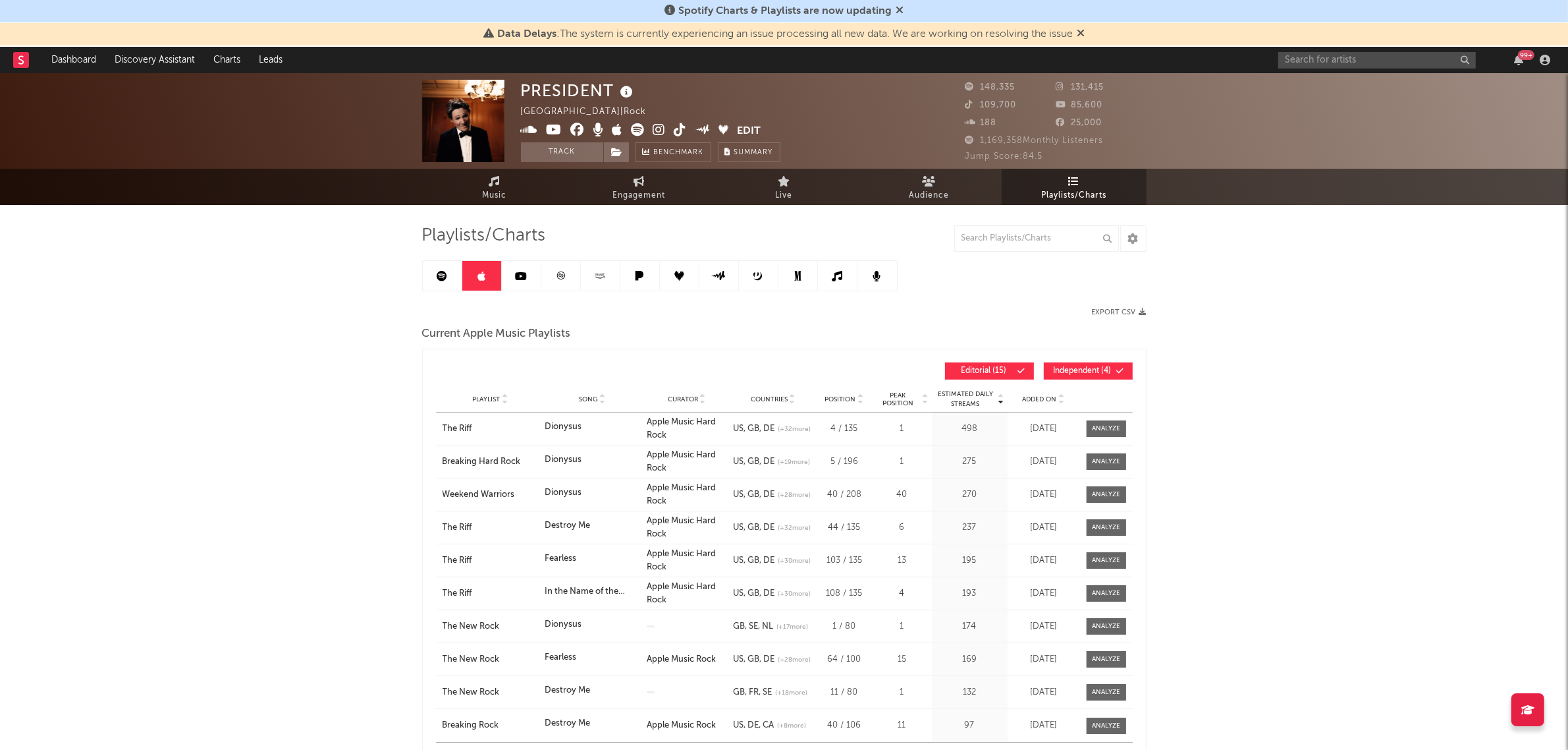
click at [1078, 368] on span "Independent ( 4 )" at bounding box center [1083, 371] width 61 height 8
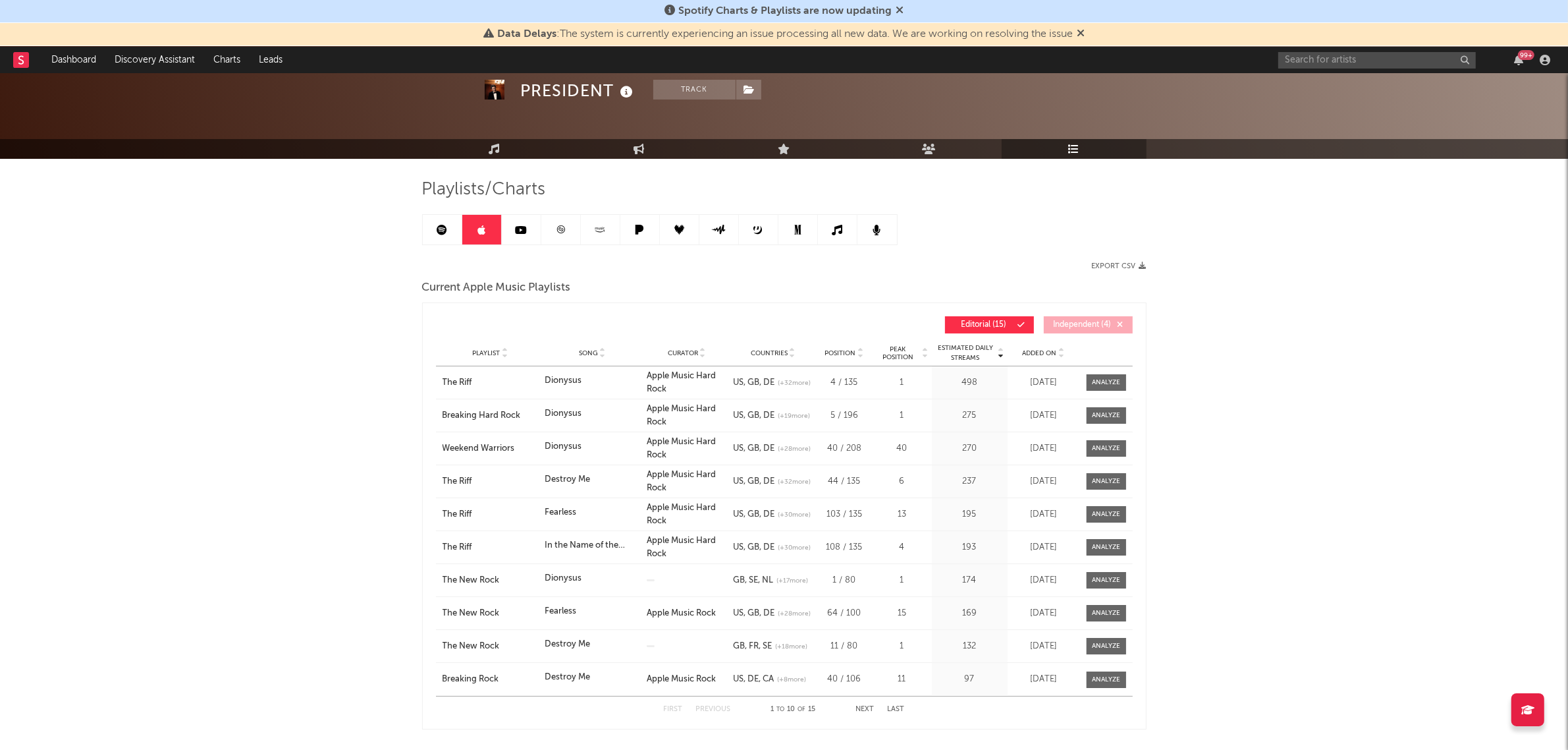
scroll to position [83, 0]
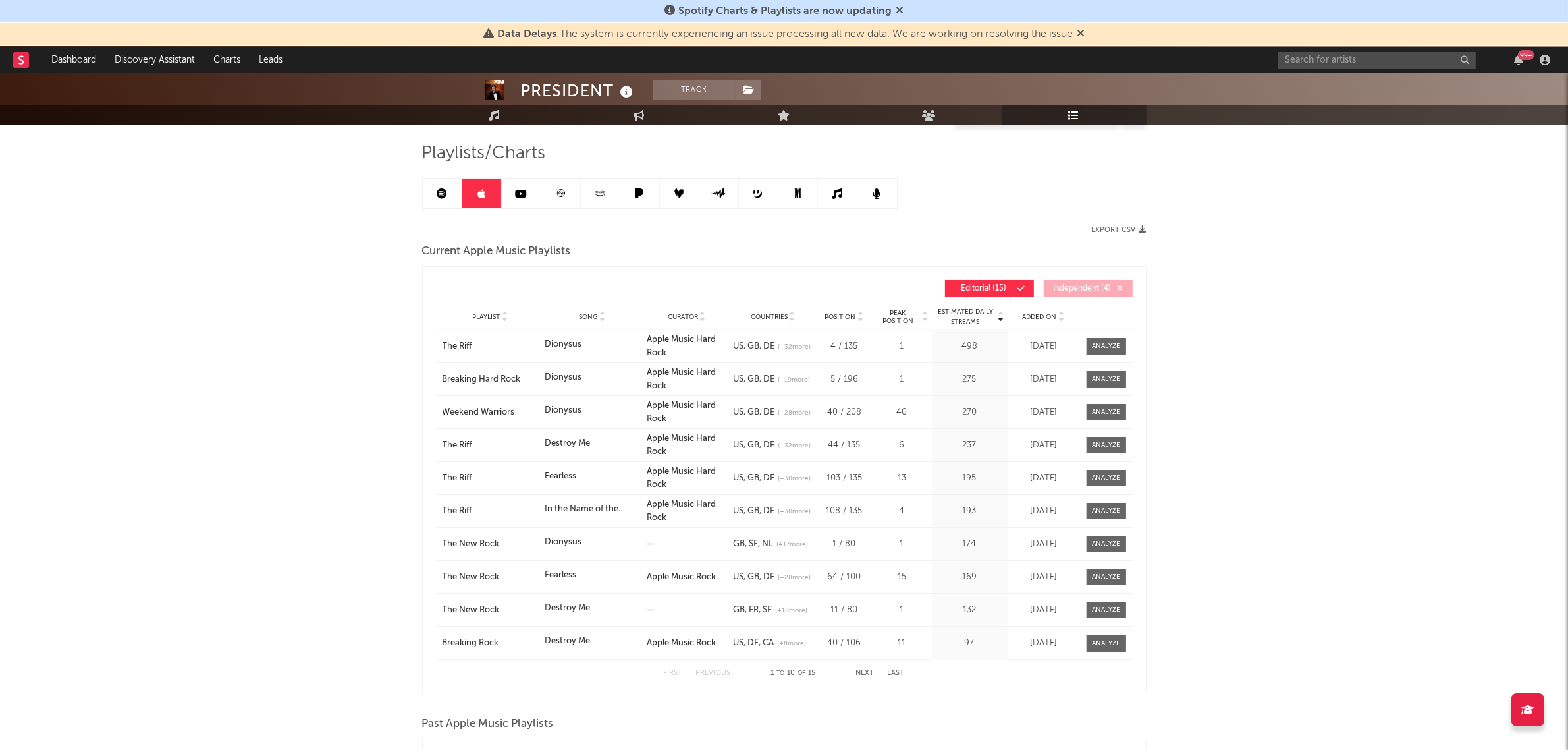
click at [588, 313] on span "Song" at bounding box center [588, 316] width 19 height 8
click at [861, 670] on button "Next" at bounding box center [865, 673] width 18 height 7
